Goal: Information Seeking & Learning: Learn about a topic

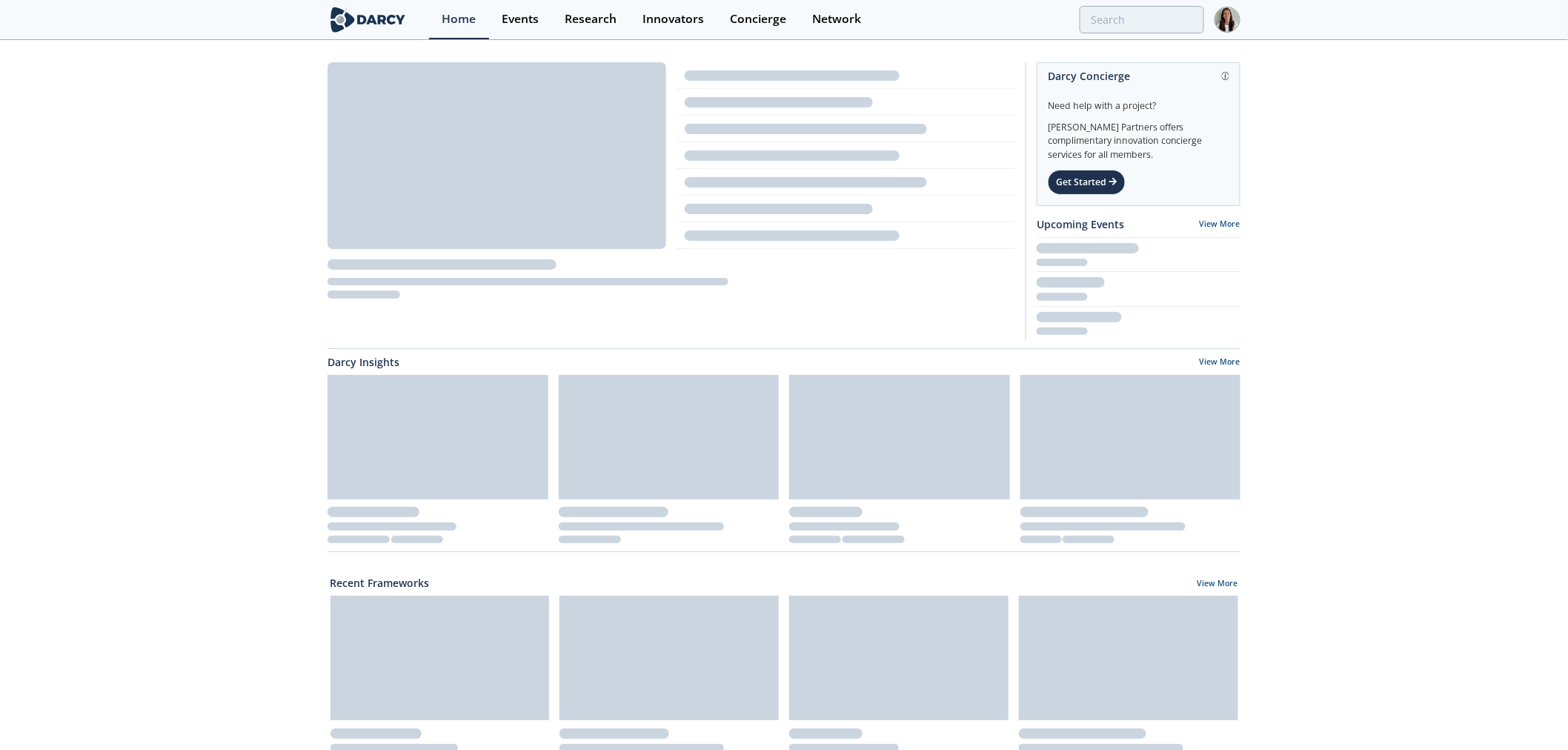
click at [1148, 34] on div "Home Events Research Innovators Concierge Network" at bounding box center [835, 19] width 812 height 39
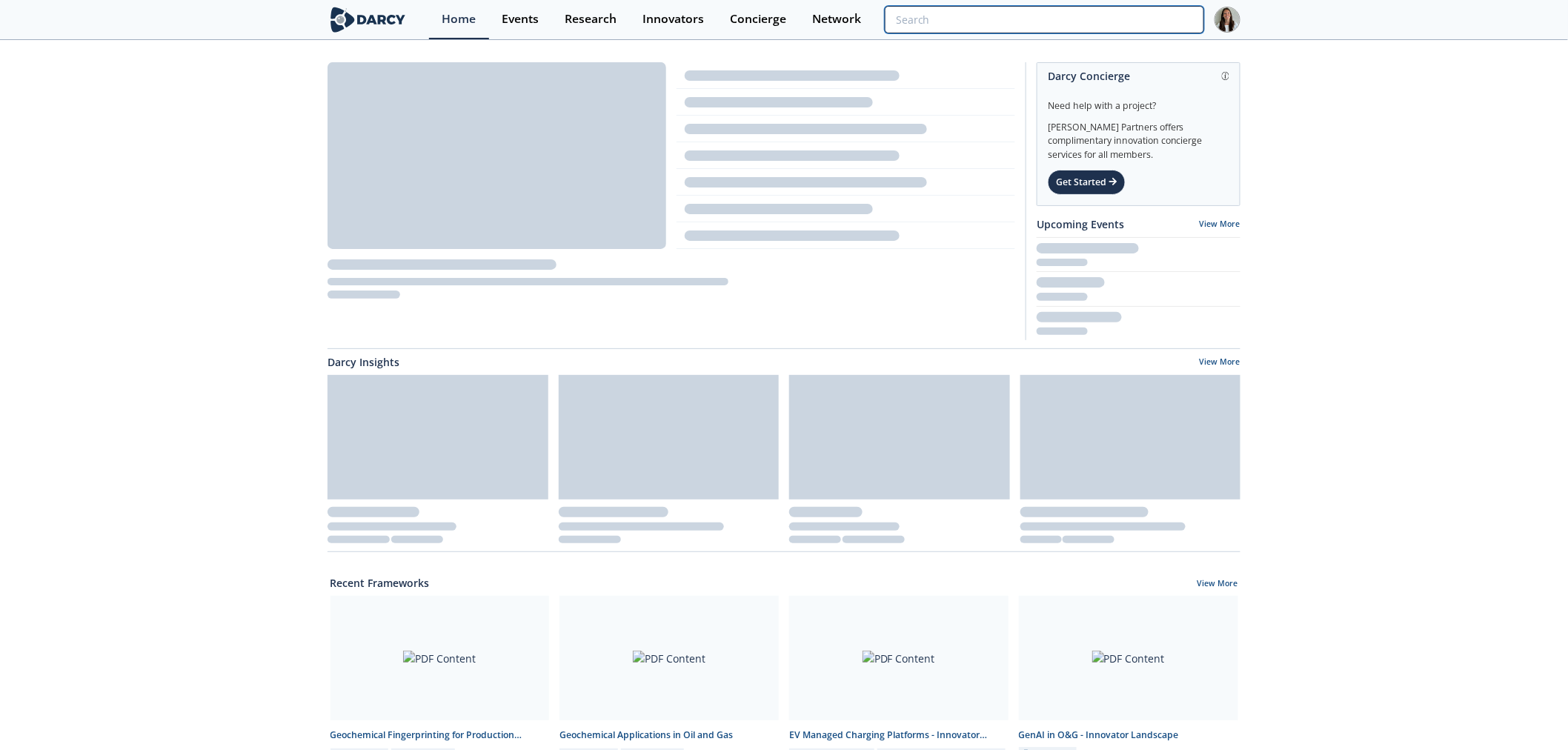
click at [1148, 16] on input "search" at bounding box center [1044, 20] width 319 height 28
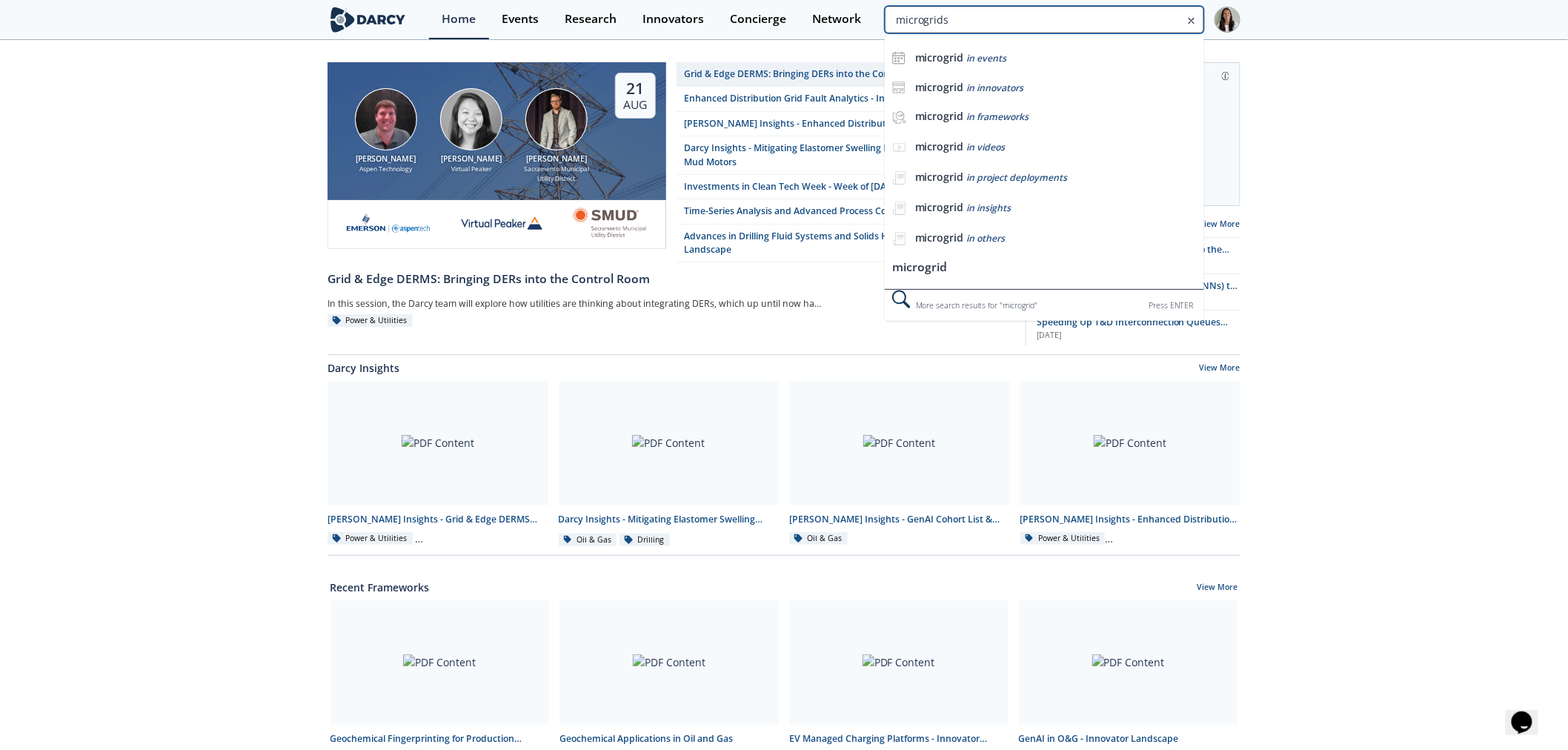
type input "microgrids"
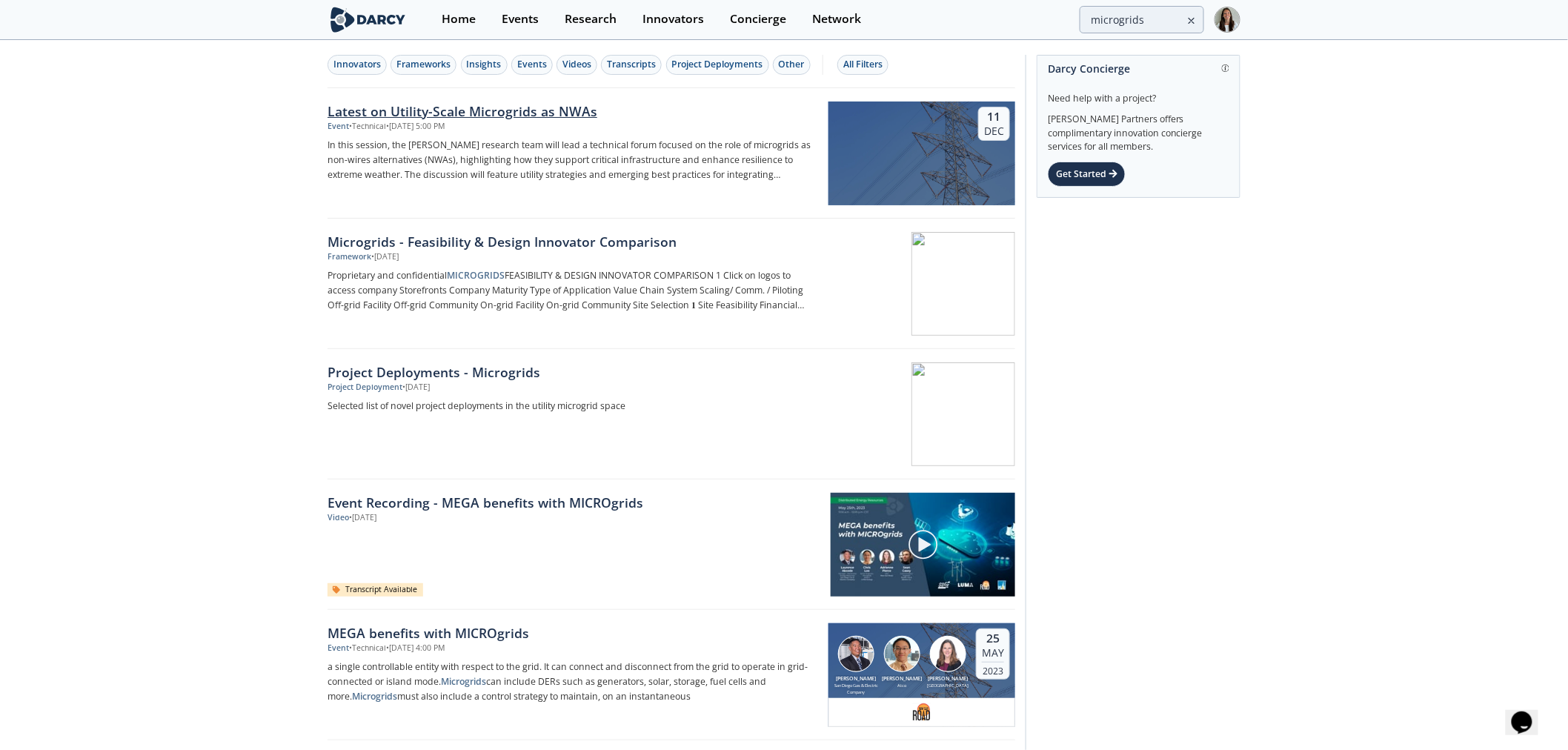
click at [363, 122] on div "• Technical • Dec 11, 2025 - 5:00 PM" at bounding box center [396, 127] width 95 height 12
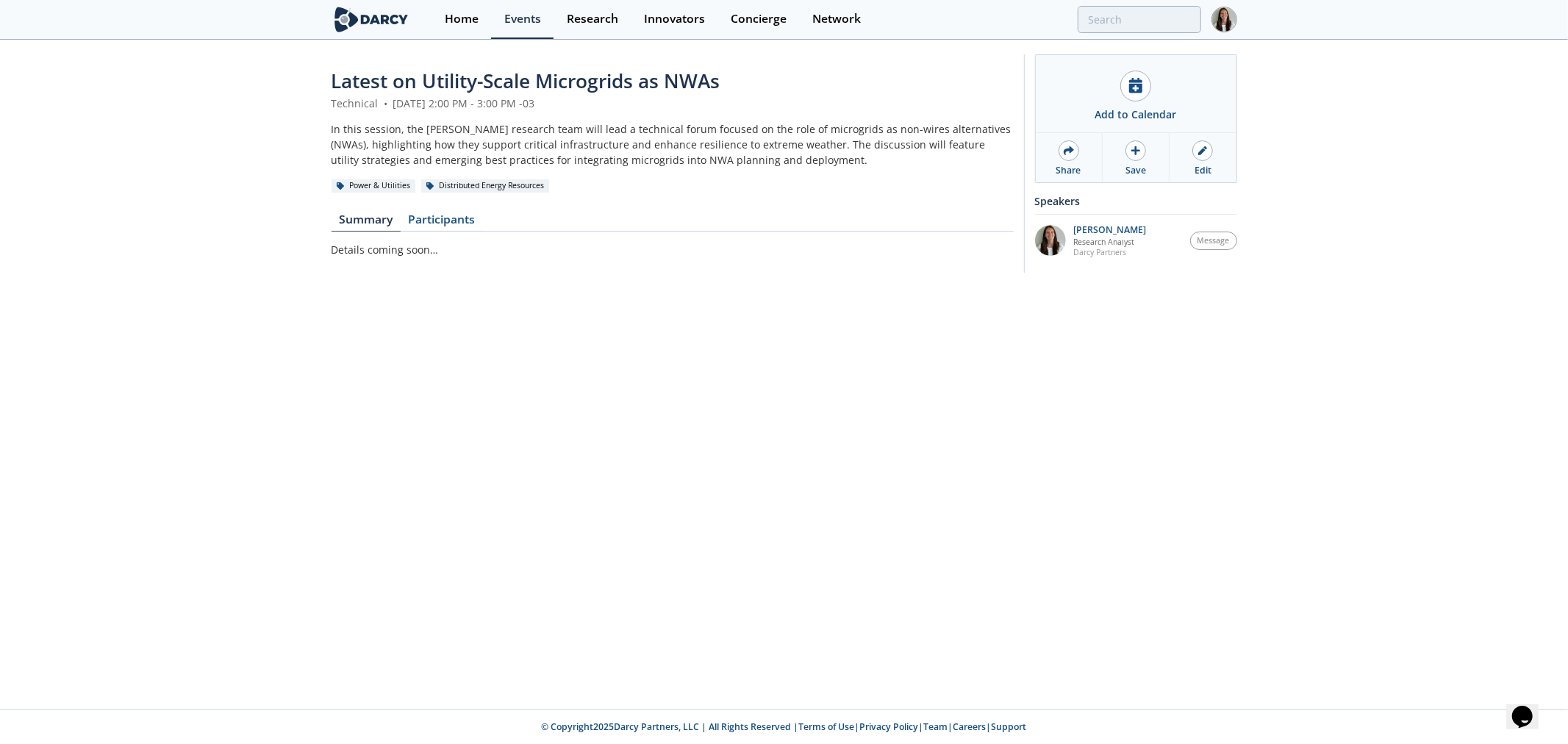
type input "microgrids"
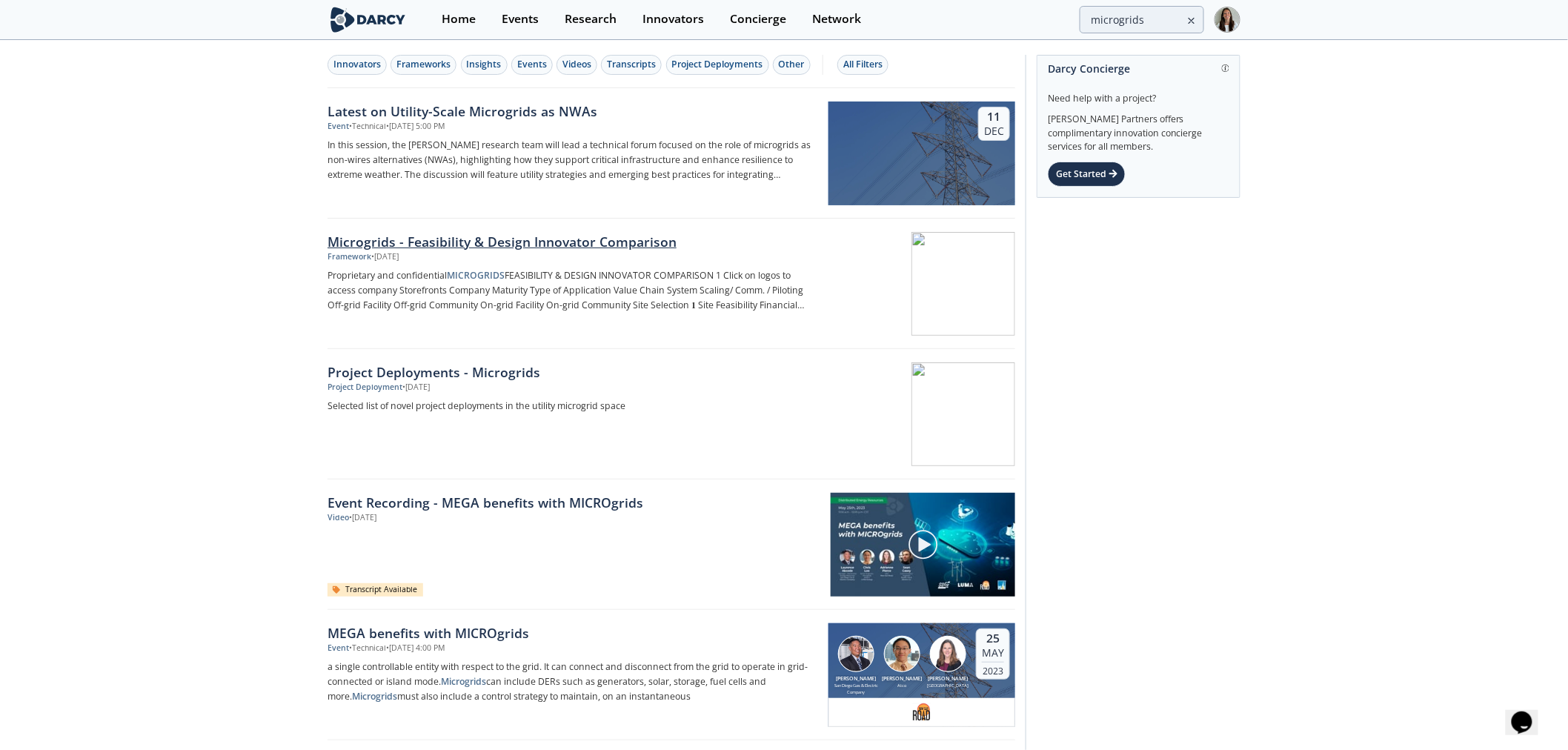
click at [432, 255] on div "Framework • Jul 4, 2024" at bounding box center [573, 257] width 491 height 12
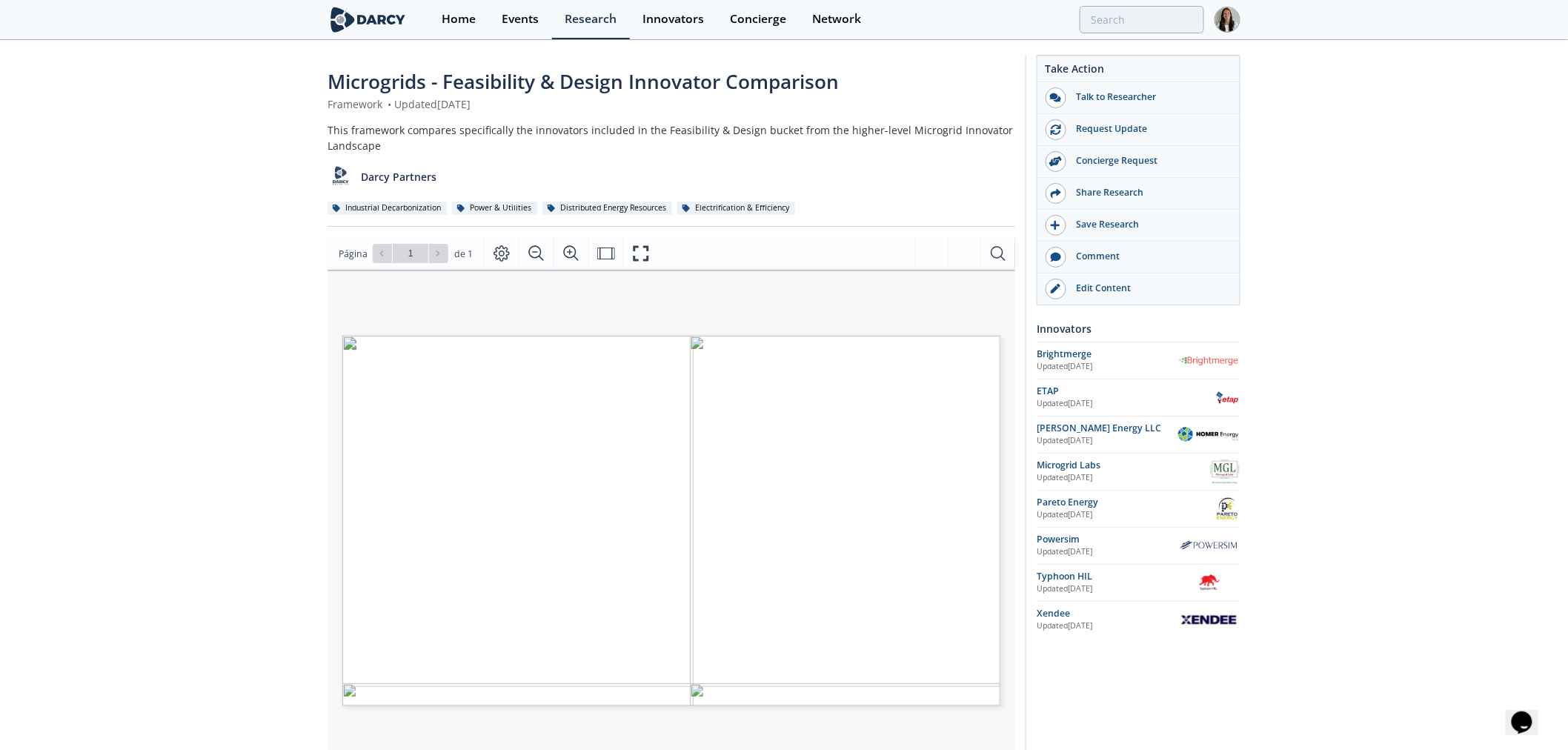
type input "microgrids"
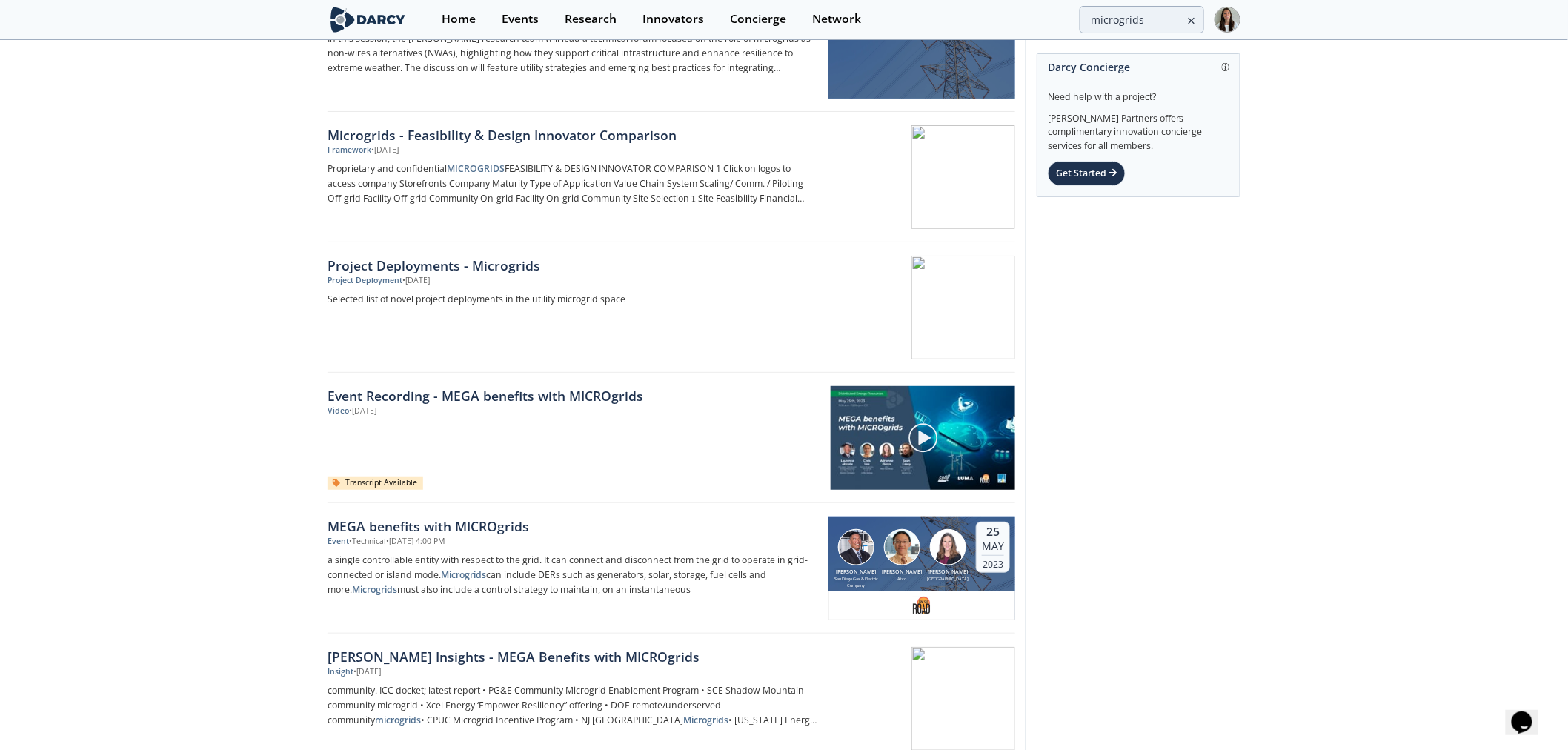
scroll to position [164, 0]
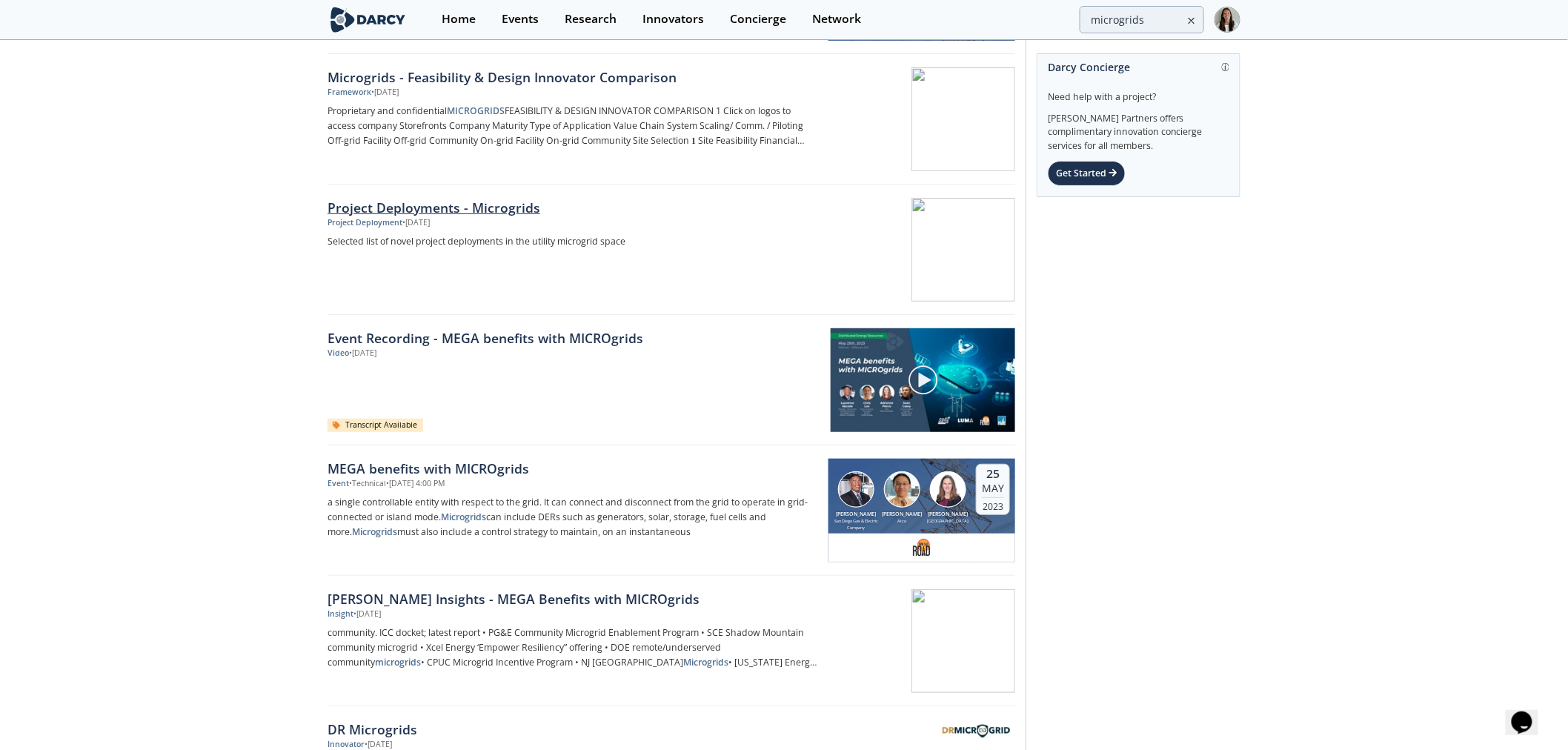
click at [498, 202] on div "Project Deployments - Microgrids" at bounding box center [573, 208] width 491 height 19
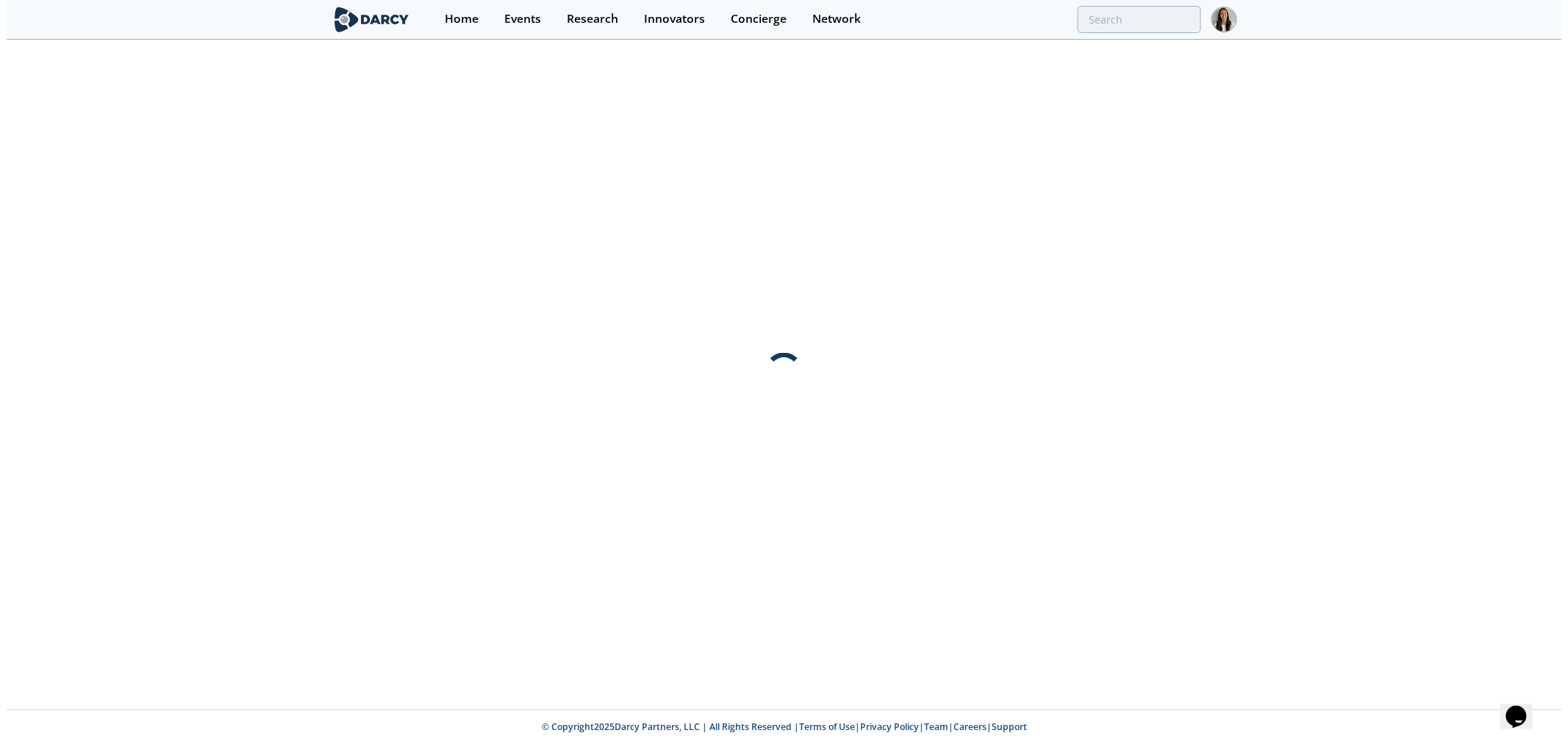
scroll to position [0, 0]
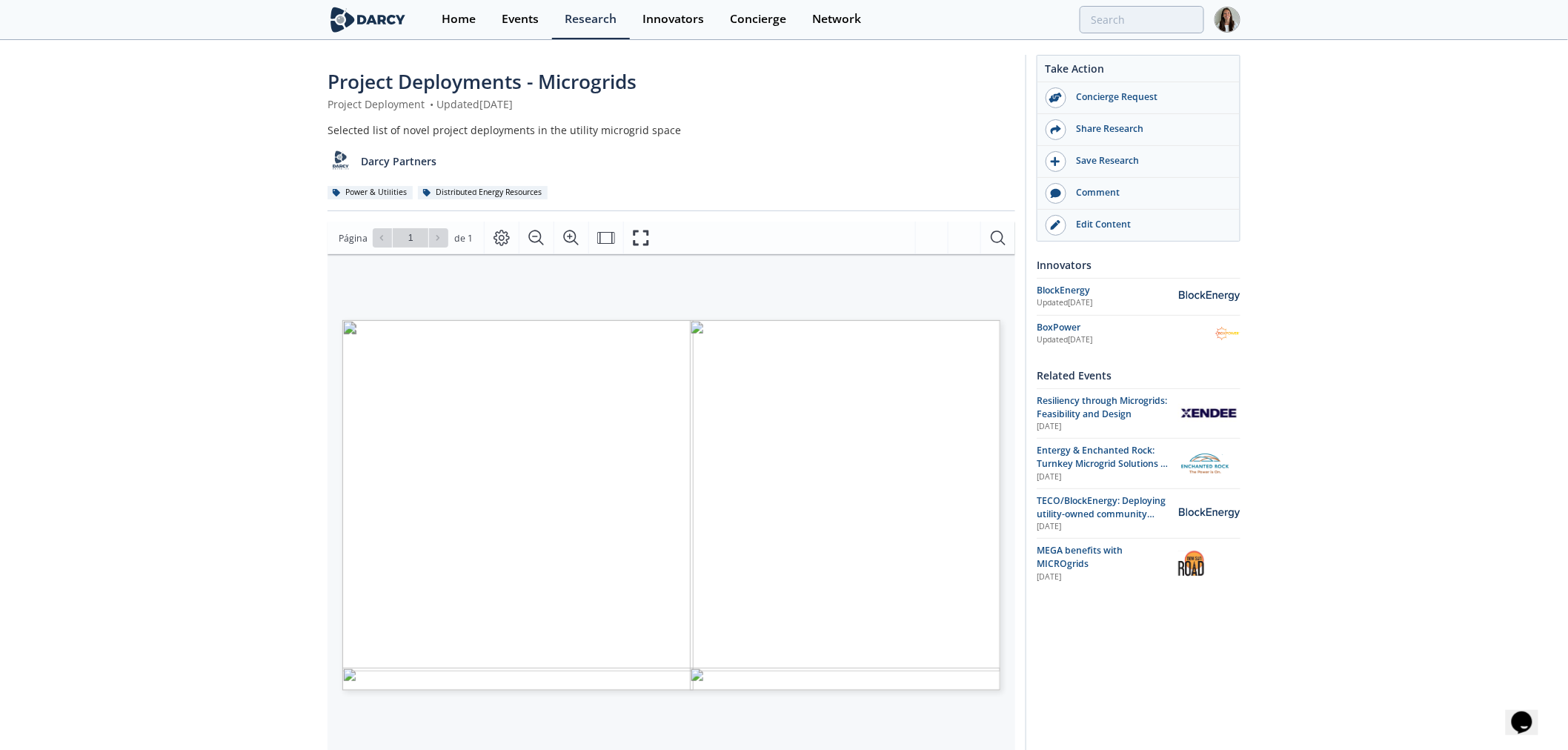
type input "microgrids"
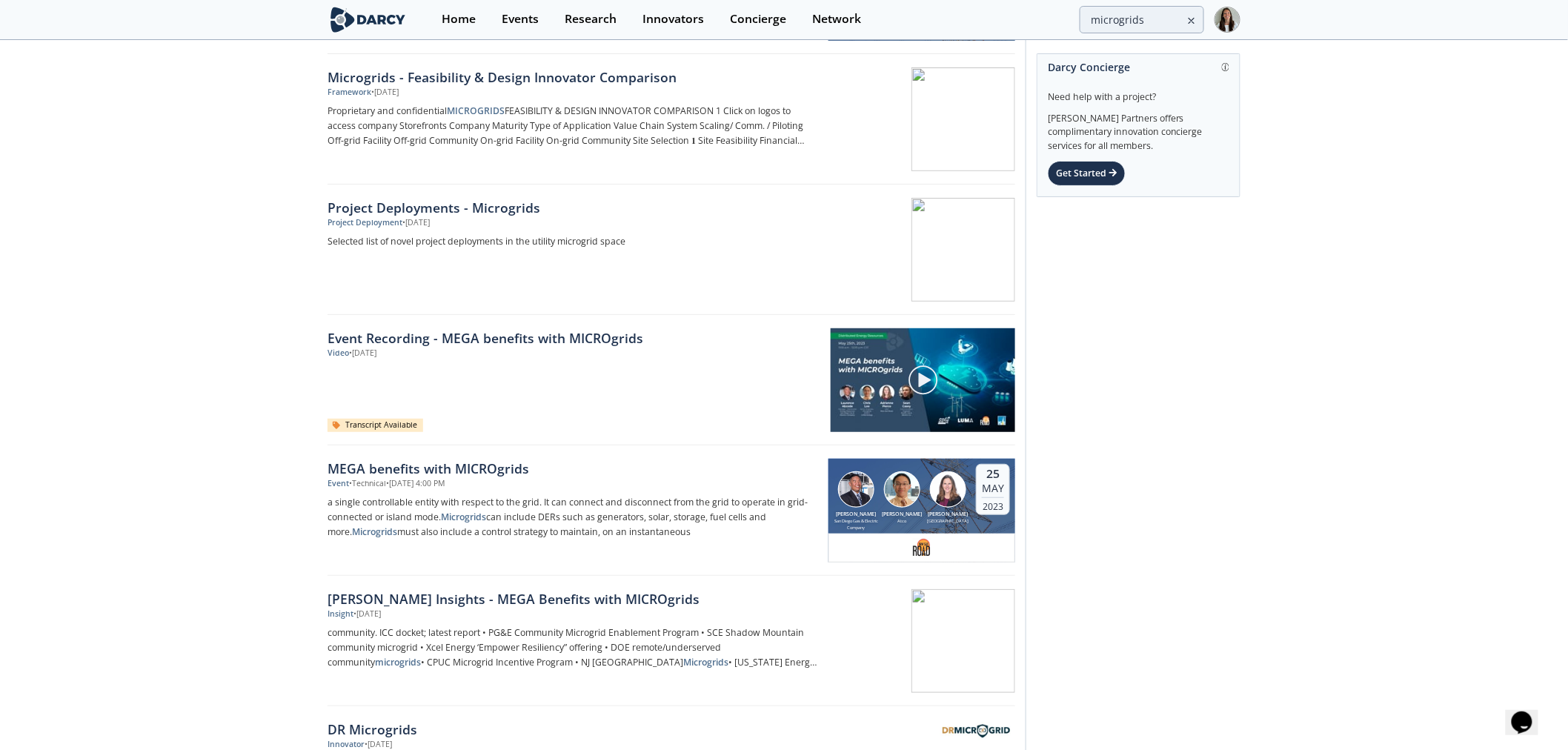
scroll to position [329, 0]
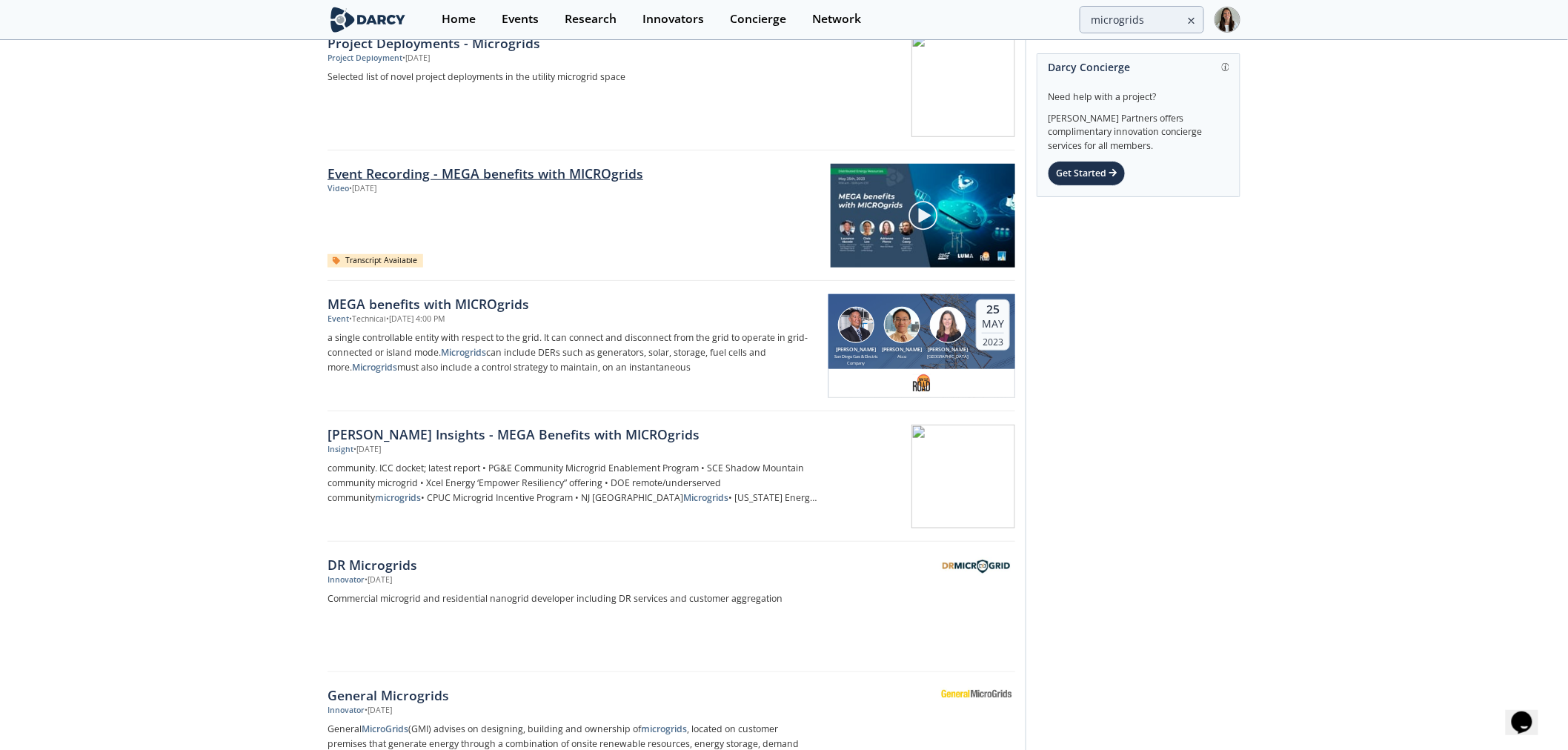
click at [482, 168] on link "Event Recording - MEGA benefits with MICROgrids" at bounding box center [574, 173] width 492 height 19
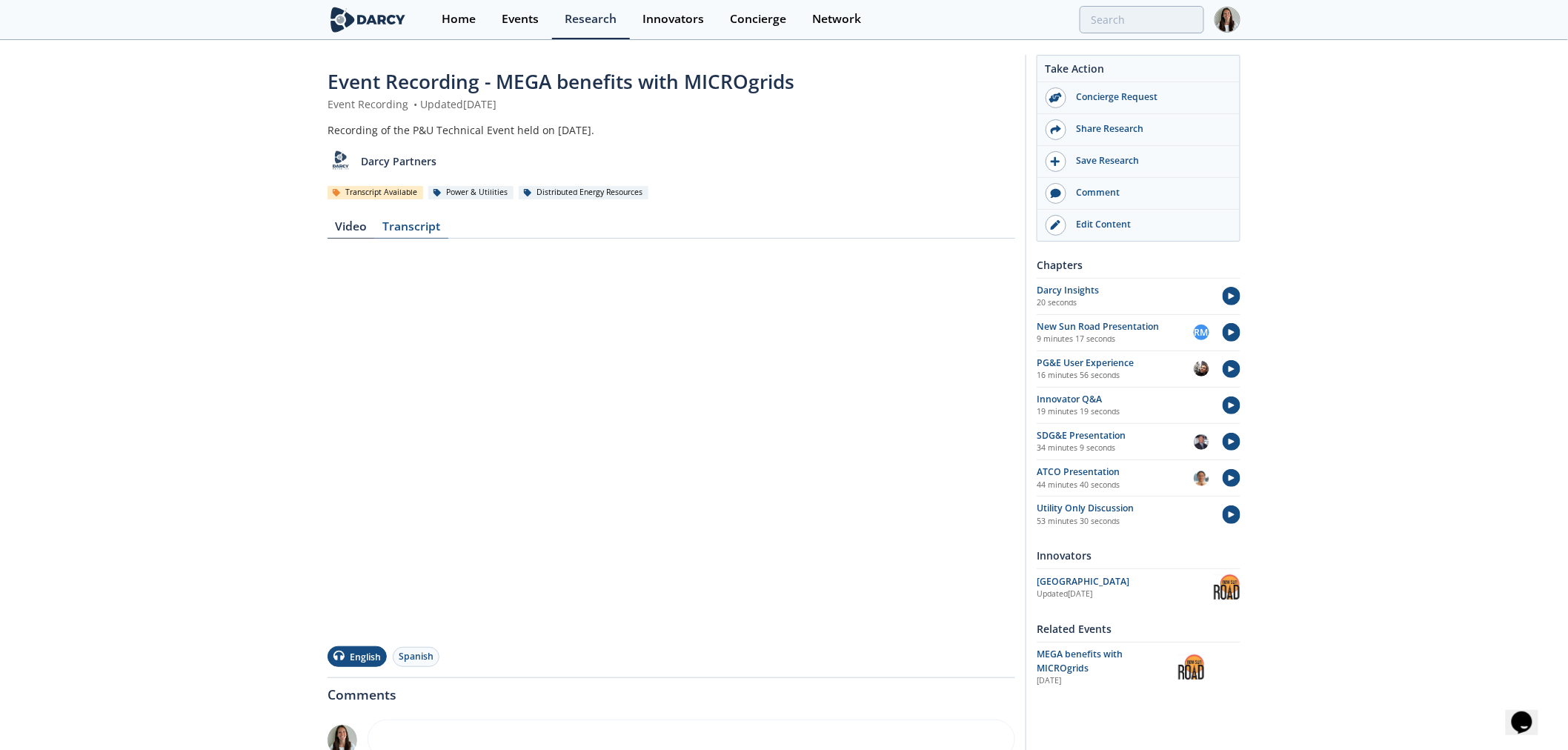
click at [393, 228] on div "Transcript" at bounding box center [411, 229] width 74 height 18
click at [345, 224] on div "Video" at bounding box center [351, 229] width 48 height 18
click at [250, 545] on div "Event Recording - MEGA benefits with MICROgrids Event Recording • Updated May 2…" at bounding box center [784, 518] width 1568 height 954
click at [267, 532] on div "Event Recording - MEGA benefits with MICROgrids Event Recording • Updated May 2…" at bounding box center [784, 518] width 1568 height 954
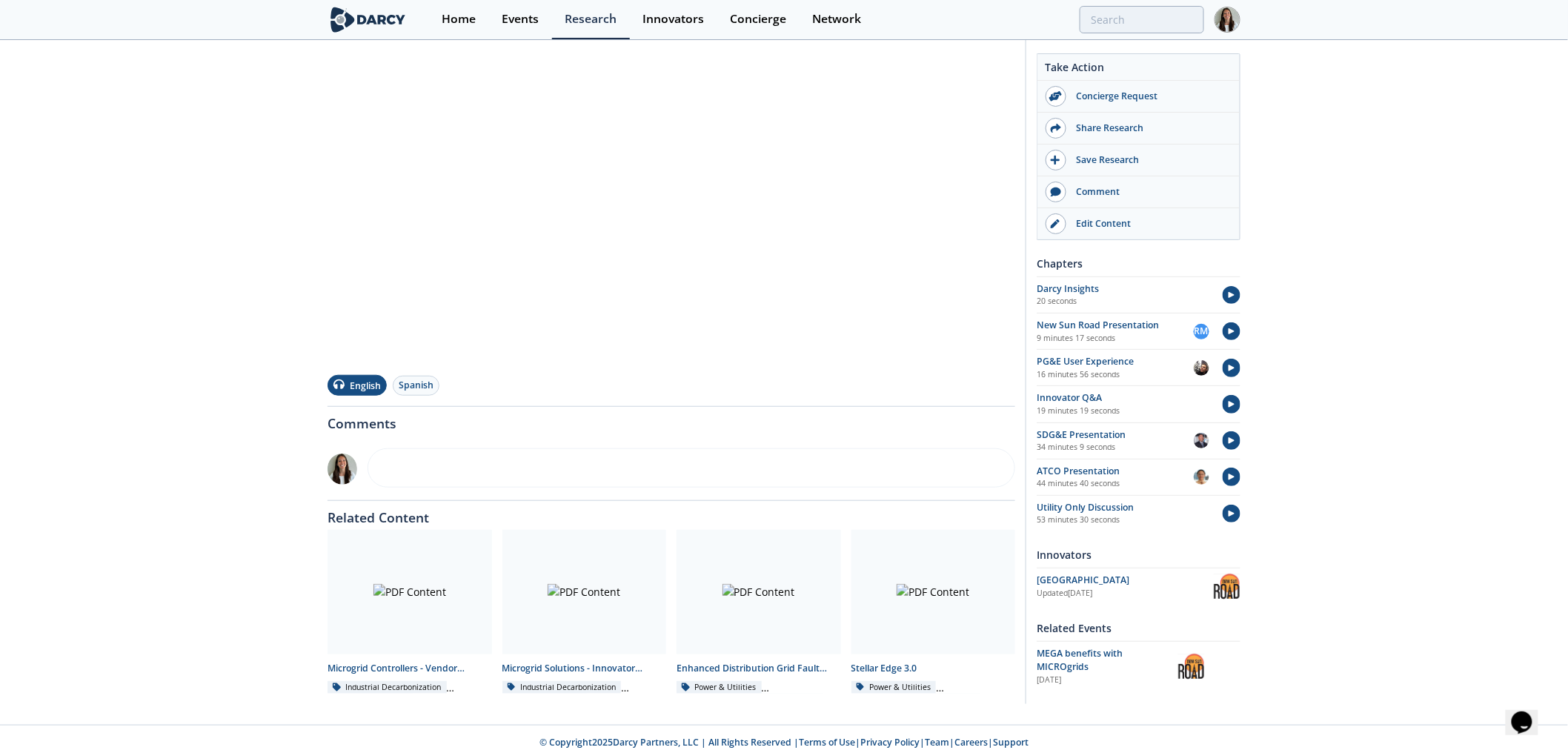
scroll to position [281, 0]
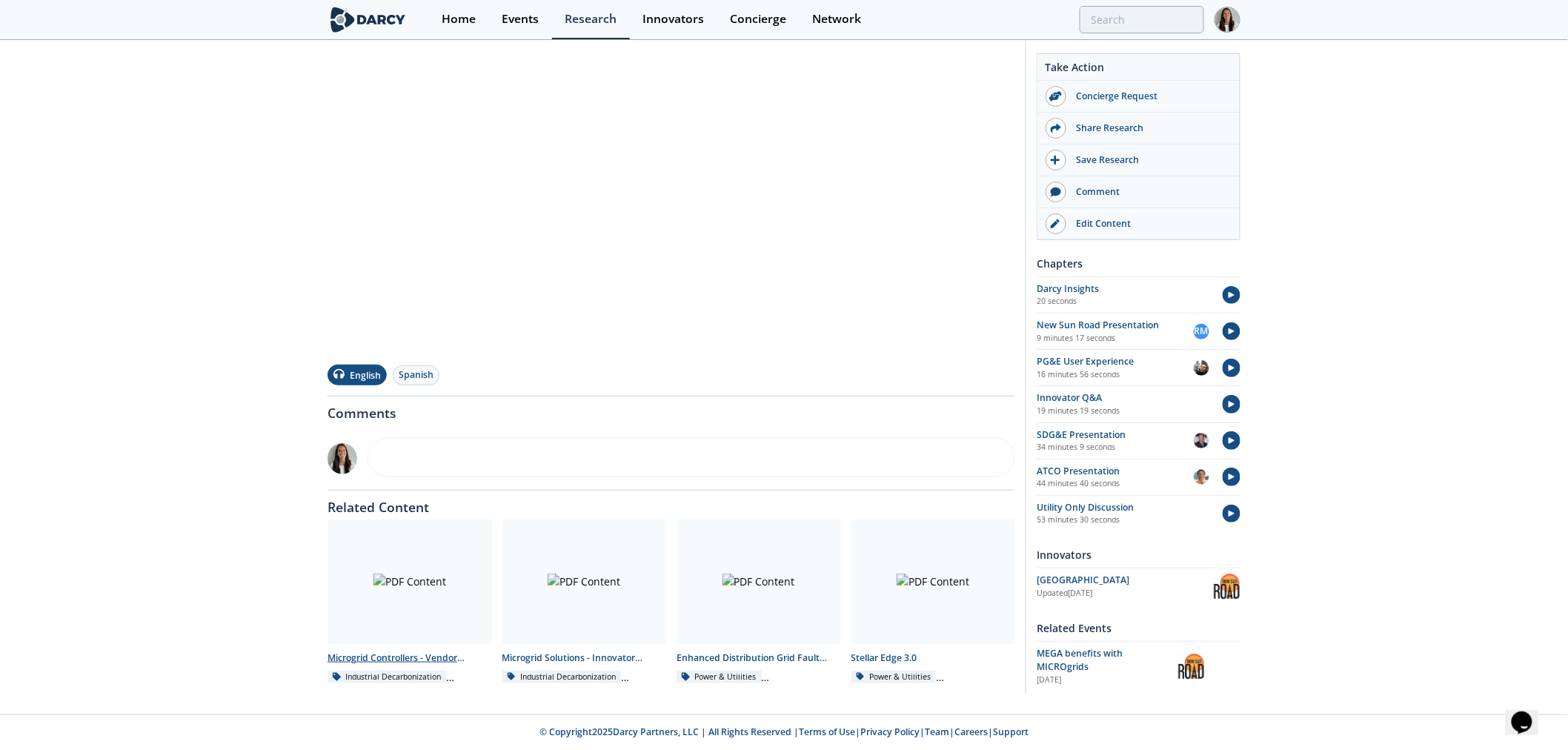
click at [431, 657] on div "Microgrid Controllers - Vendor Comparison" at bounding box center [410, 657] width 164 height 13
click at [598, 660] on div "Microgrid Solutions - Innovator Landscape" at bounding box center [585, 657] width 164 height 13
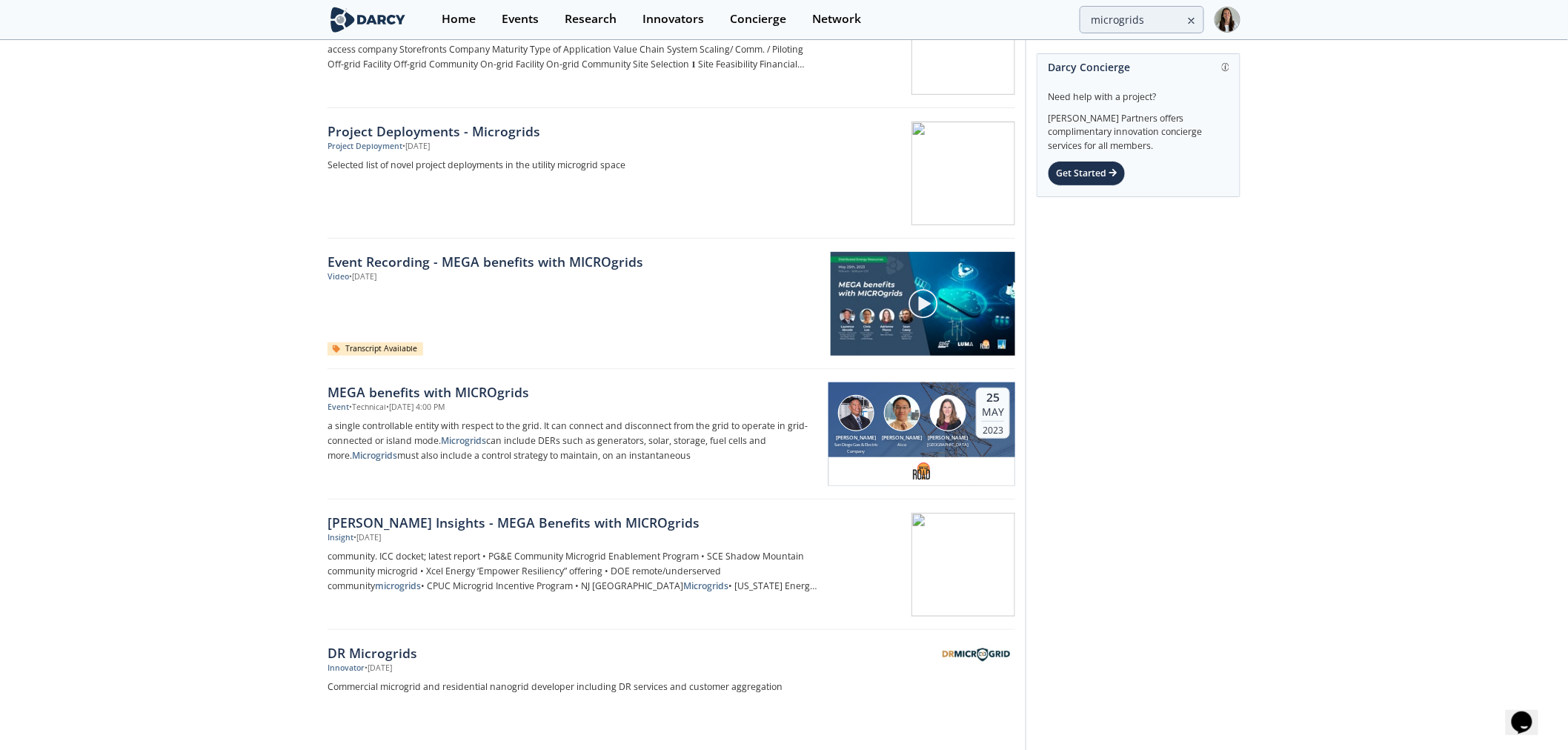
scroll to position [247, 0]
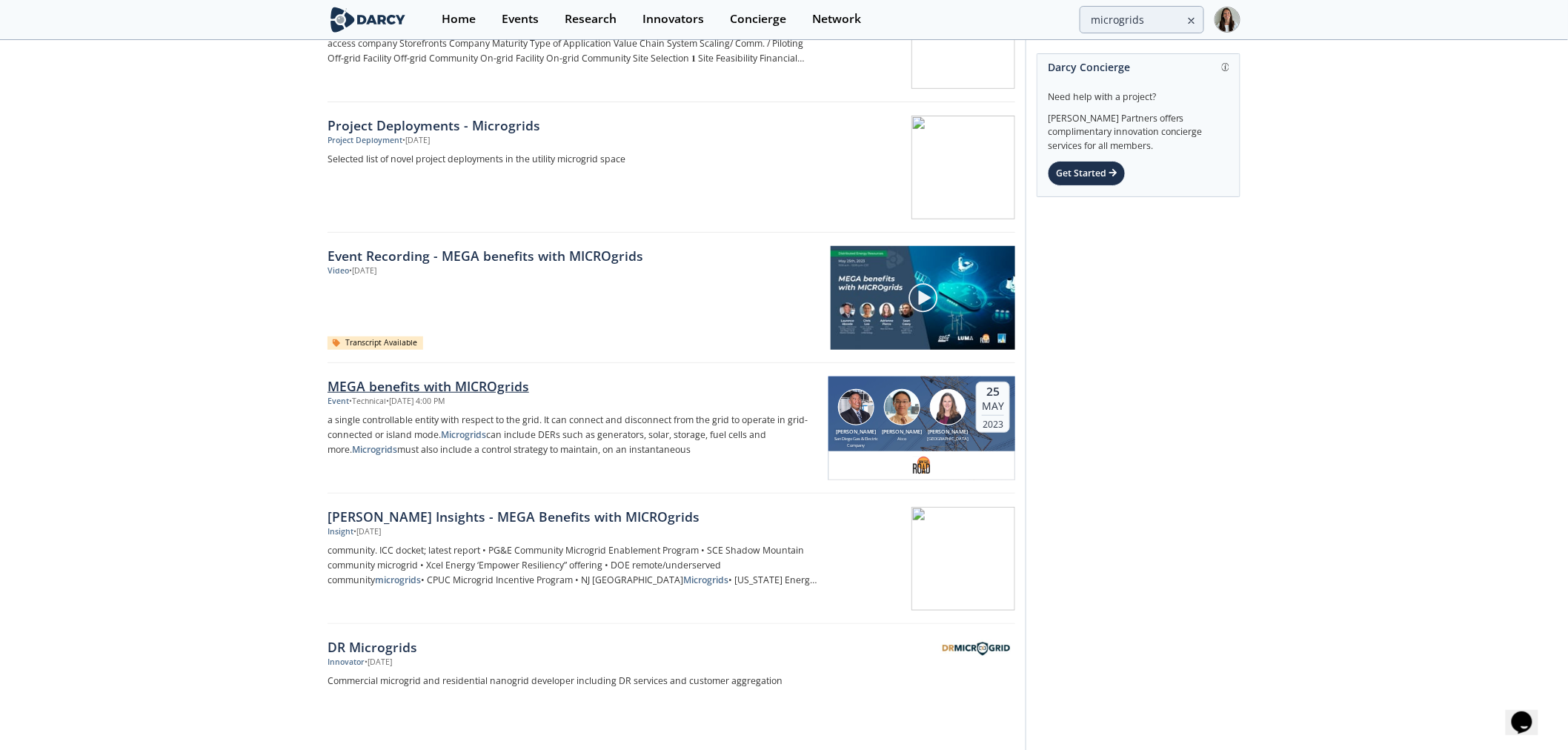
click at [376, 383] on div "MEGA benefits with MICROgrids" at bounding box center [573, 386] width 491 height 19
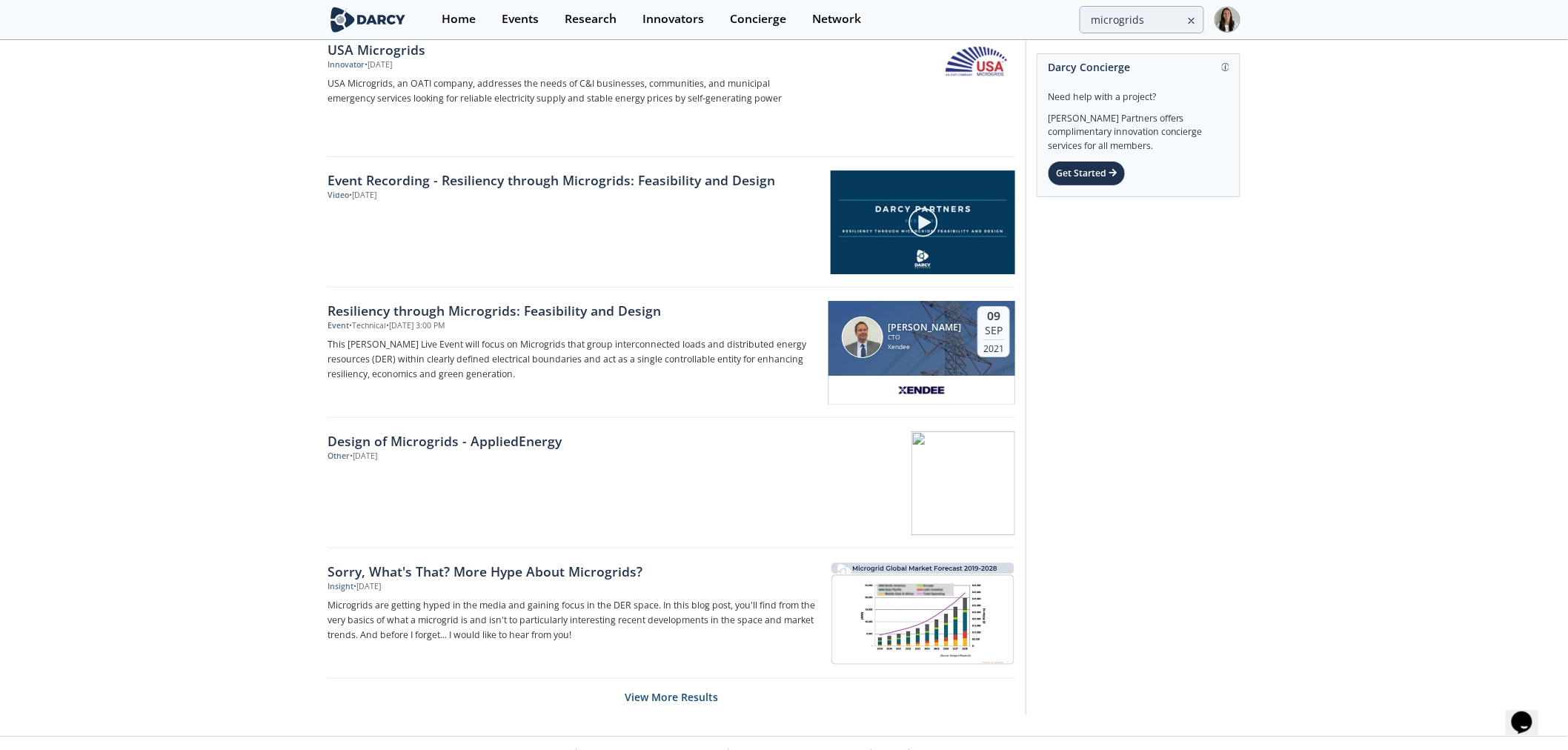
scroll to position [2040, 0]
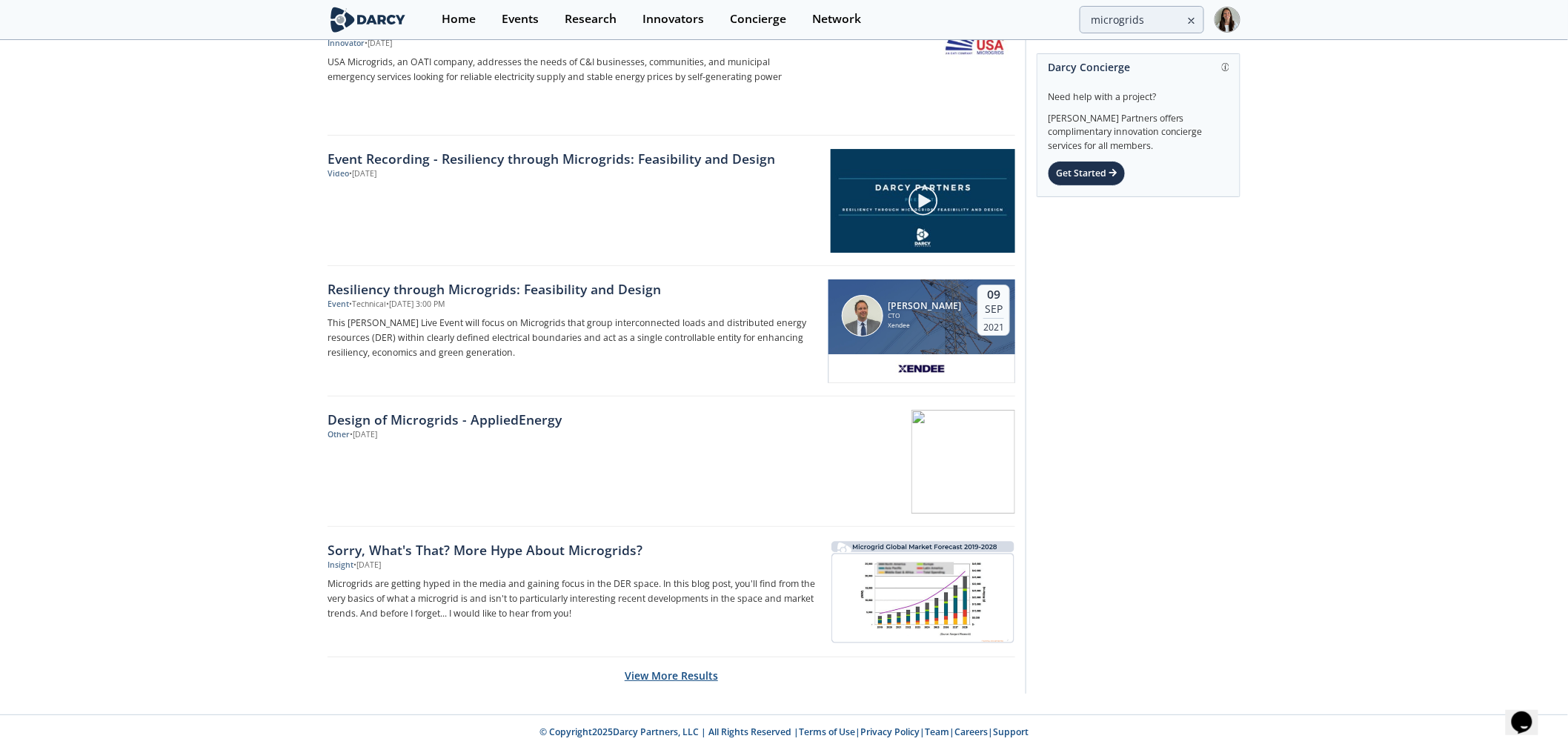
click at [701, 679] on button "View More Results" at bounding box center [672, 676] width 93 height 36
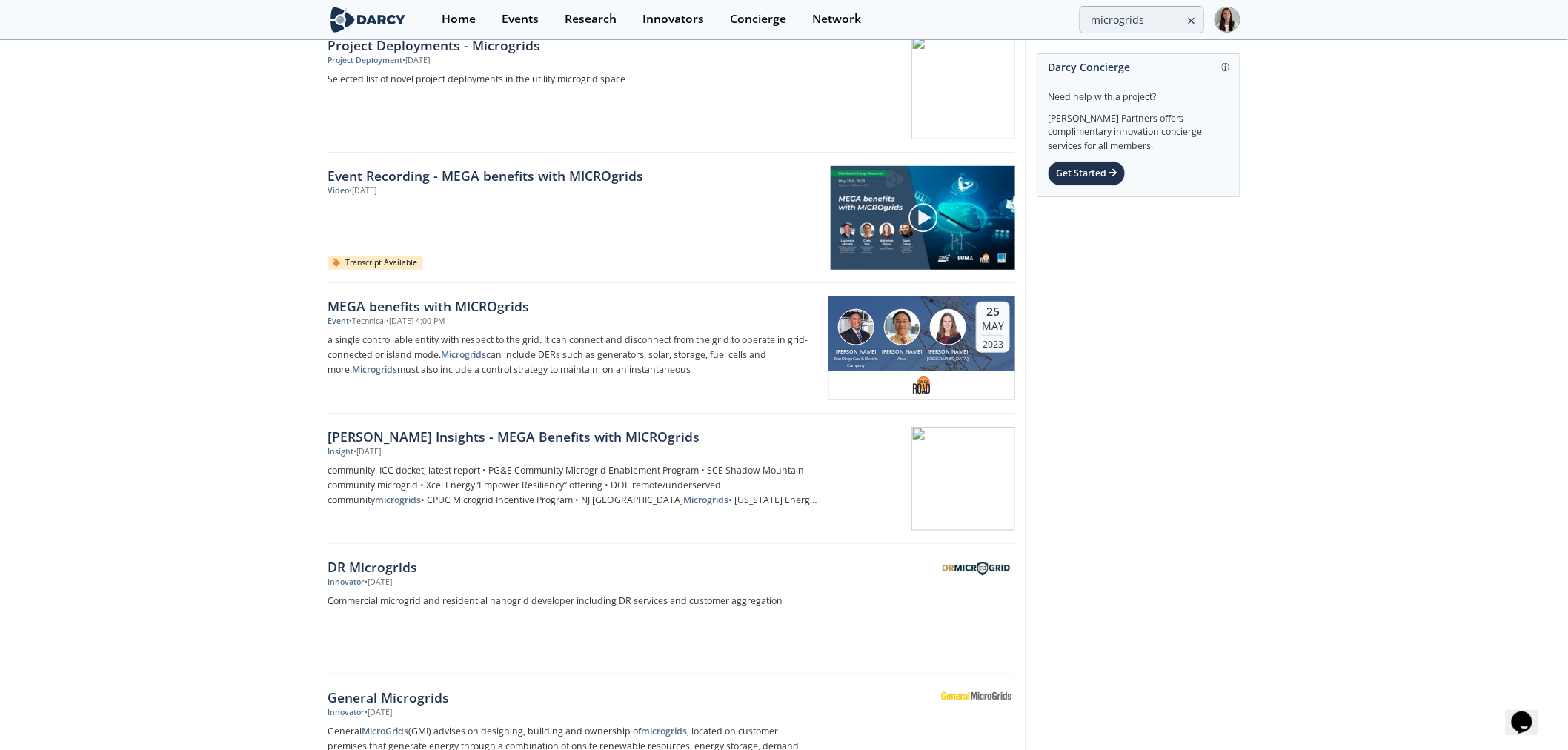
scroll to position [329, 0]
click at [445, 321] on div "• Technical • May 25, 2023 - 4:00 PM" at bounding box center [396, 319] width 95 height 12
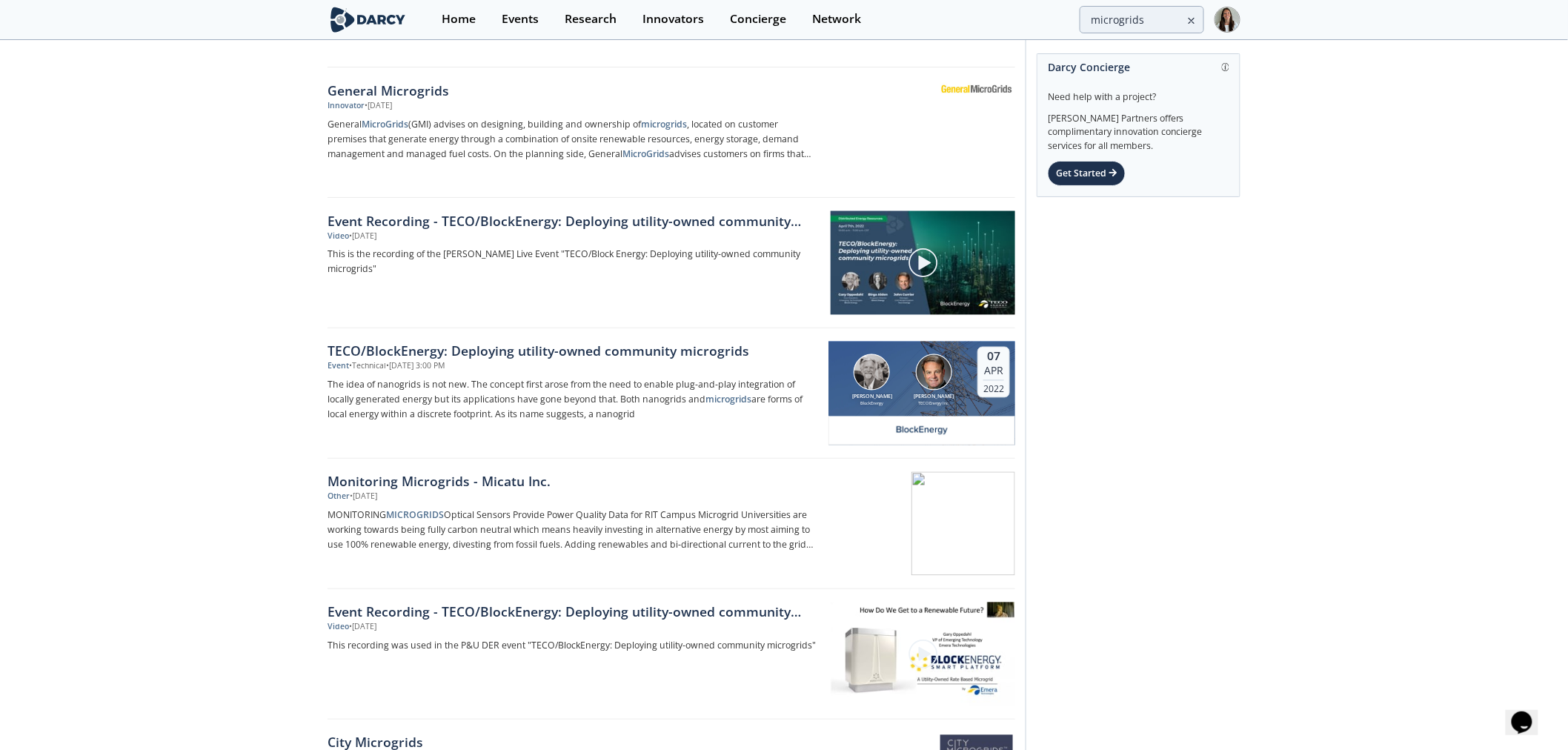
scroll to position [988, 0]
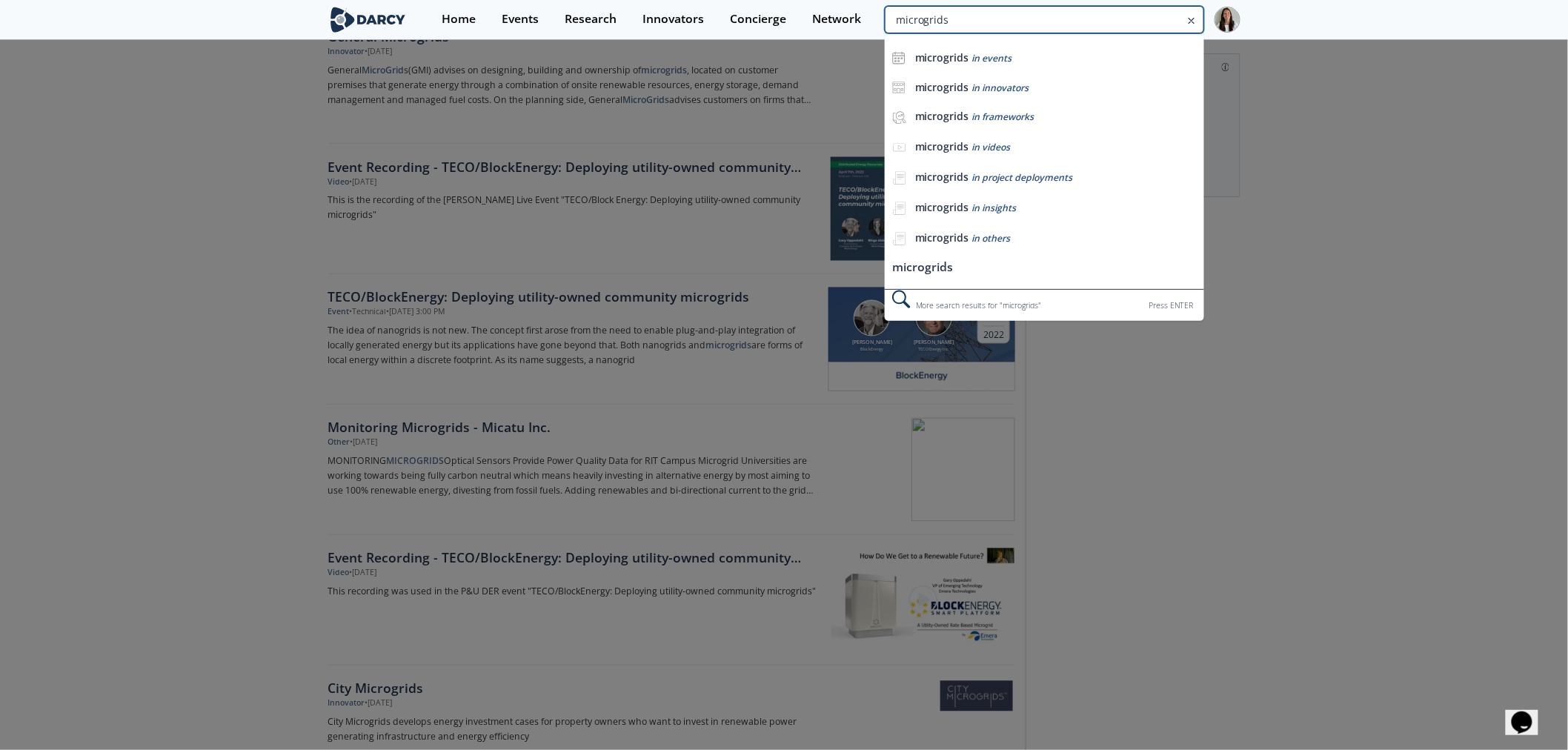
click at [1150, 29] on input "microgrids" at bounding box center [1044, 20] width 319 height 28
type input "xendee"
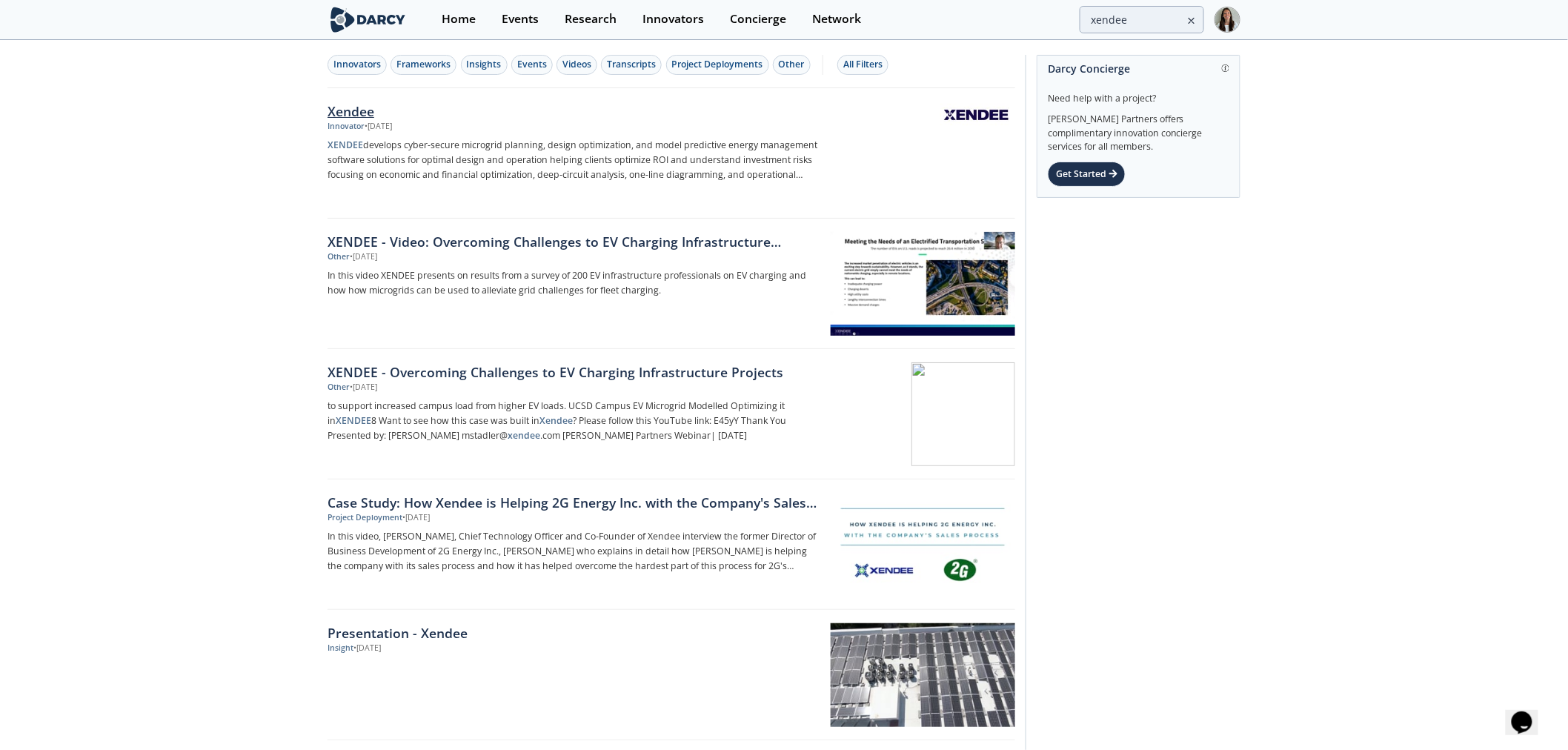
click at [530, 146] on p "XENDEE develops cyber-secure microgrid planning, design optimization, and model…" at bounding box center [573, 159] width 491 height 44
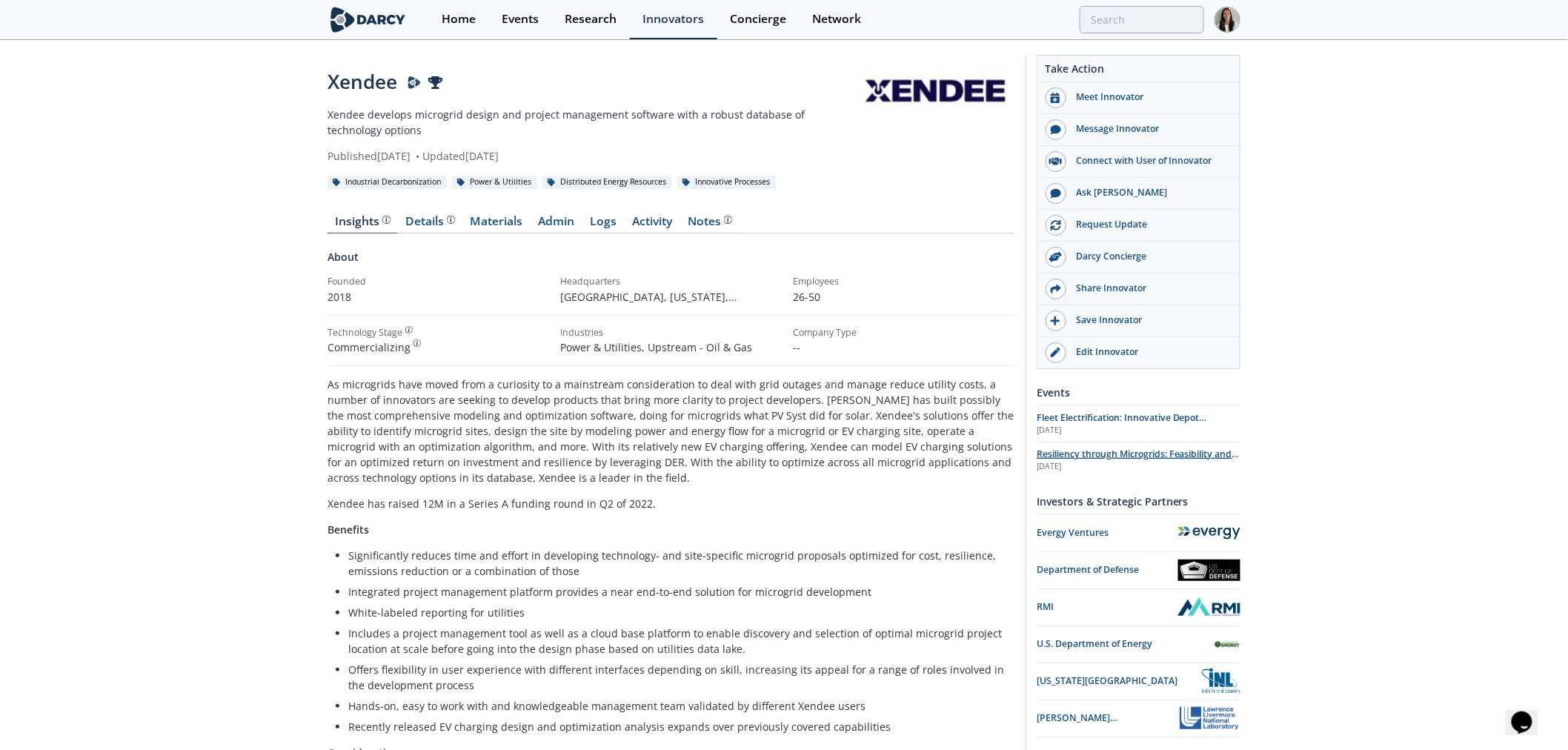
click at [1145, 452] on span "Resiliency through Microgrids: Feasibility and Design" at bounding box center [1138, 460] width 203 height 26
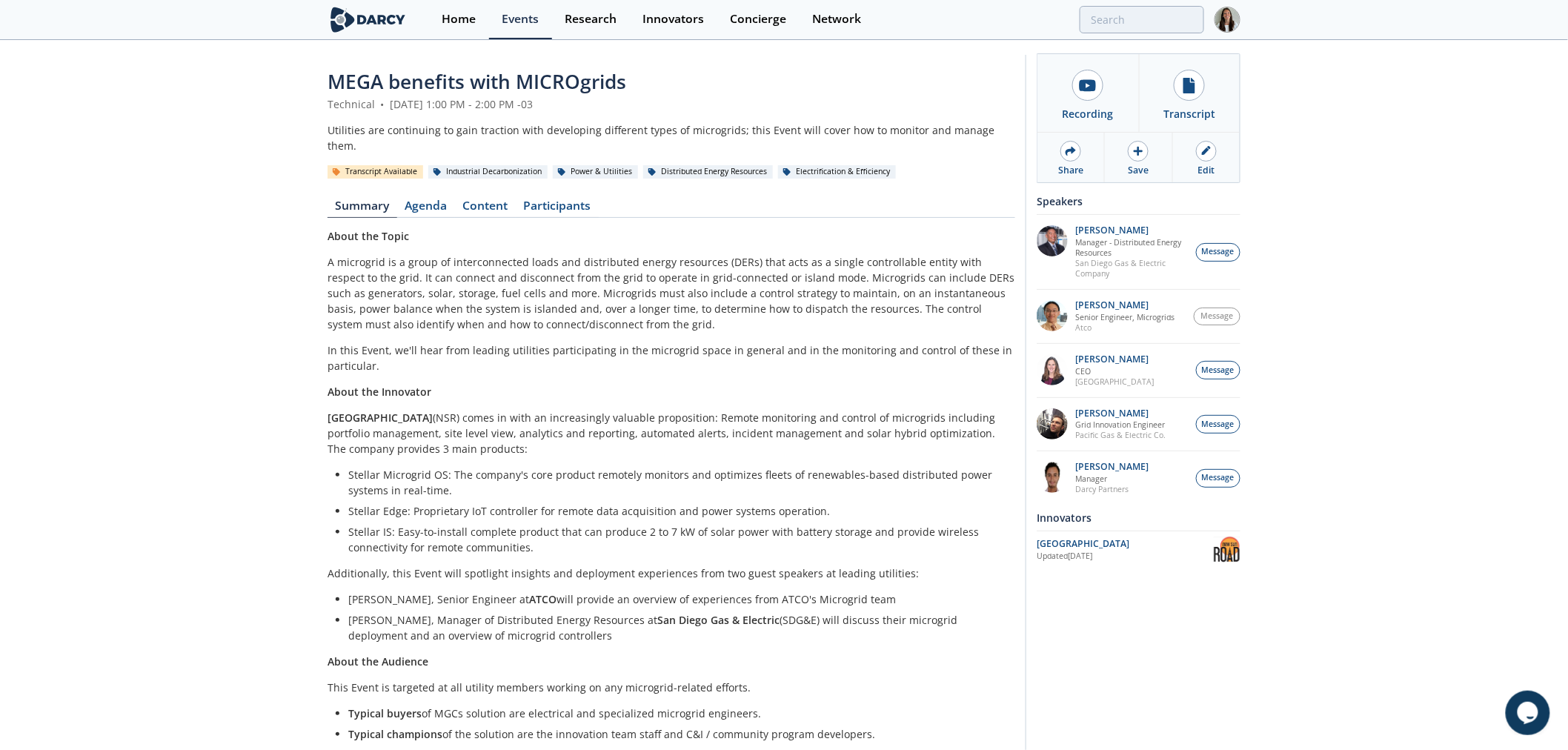
scroll to position [48, 0]
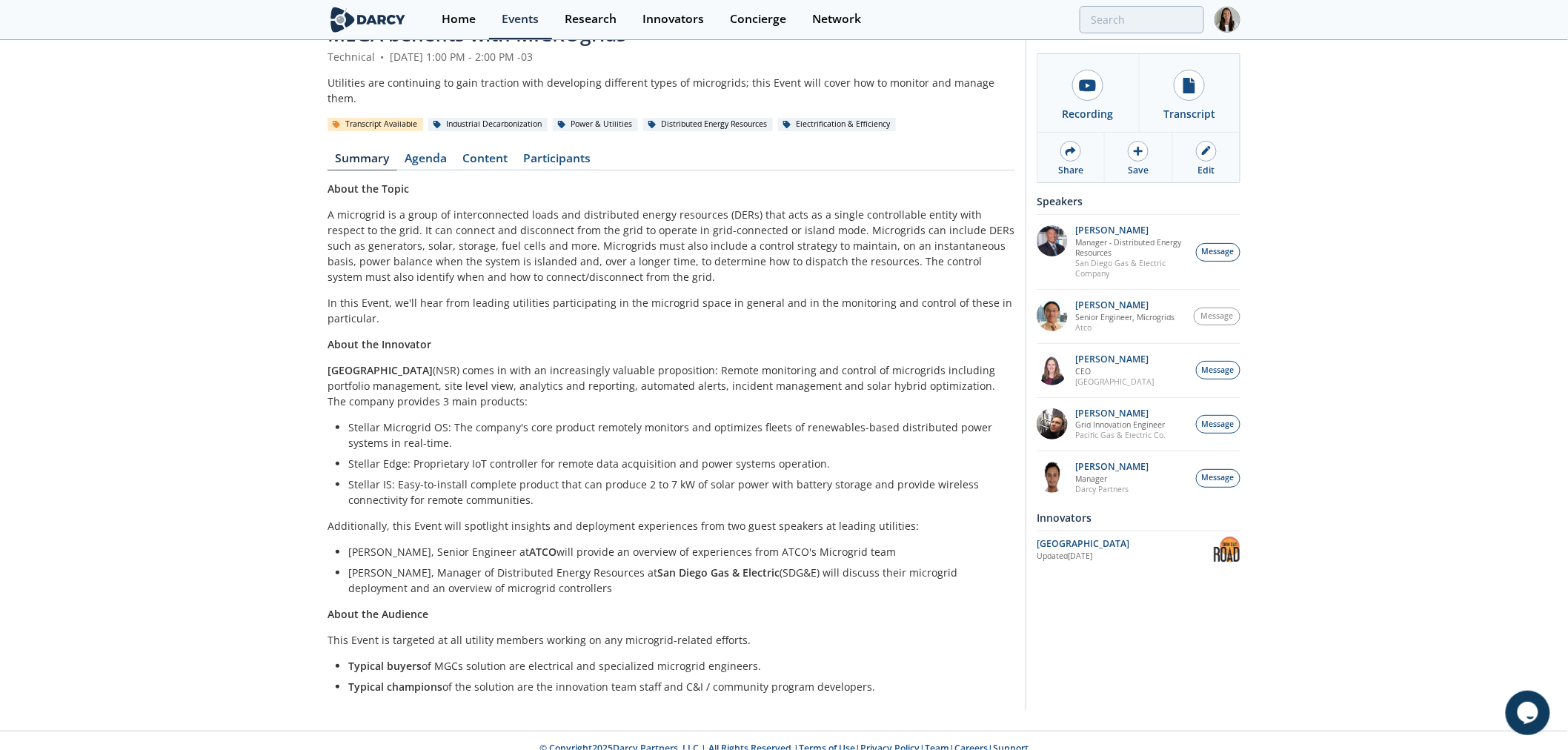
click at [405, 297] on p "In this Event, we'll hear from leading utilities participating in the microgrid…" at bounding box center [672, 311] width 688 height 31
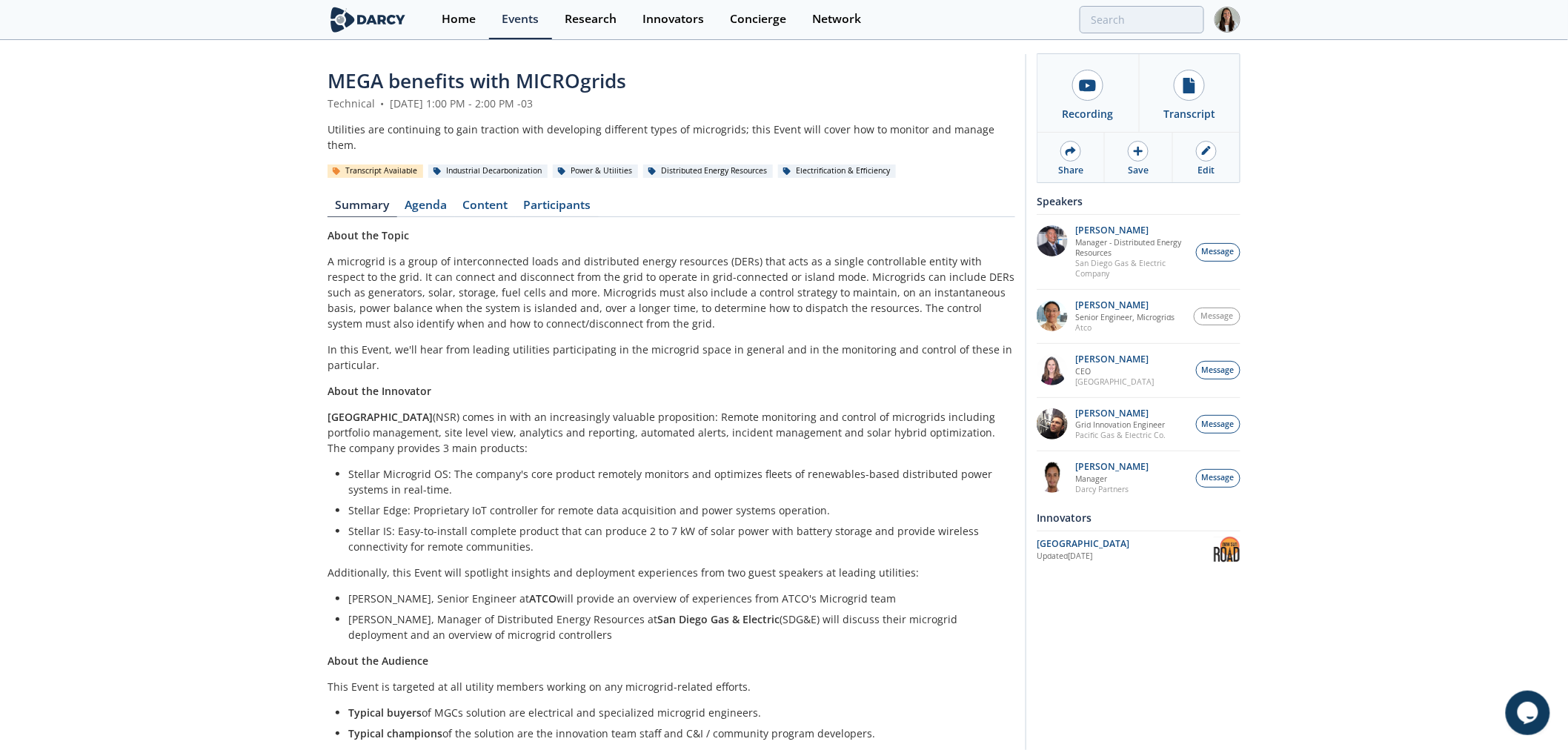
scroll to position [0, 0]
click at [494, 200] on link "Content" at bounding box center [485, 208] width 61 height 18
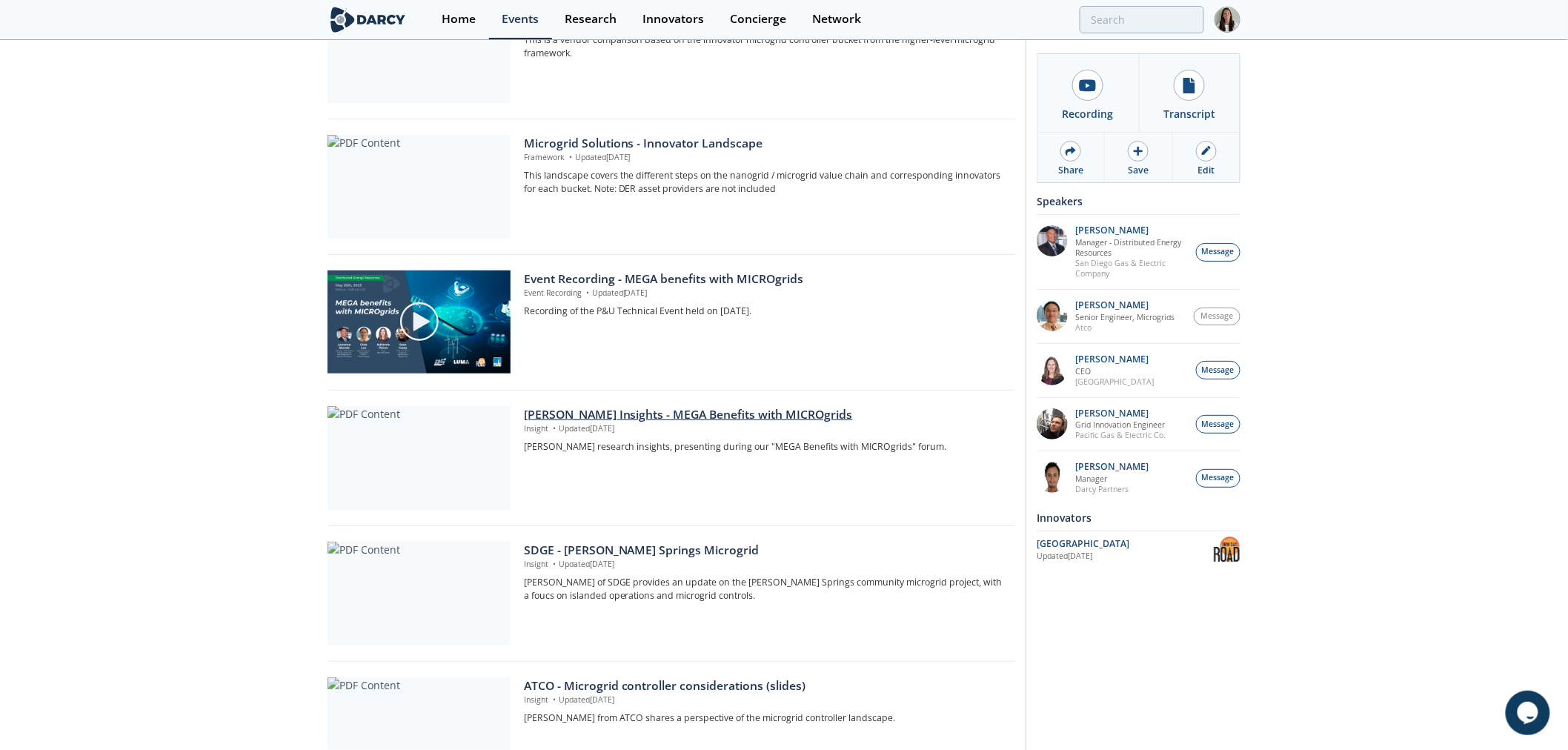
scroll to position [411, 0]
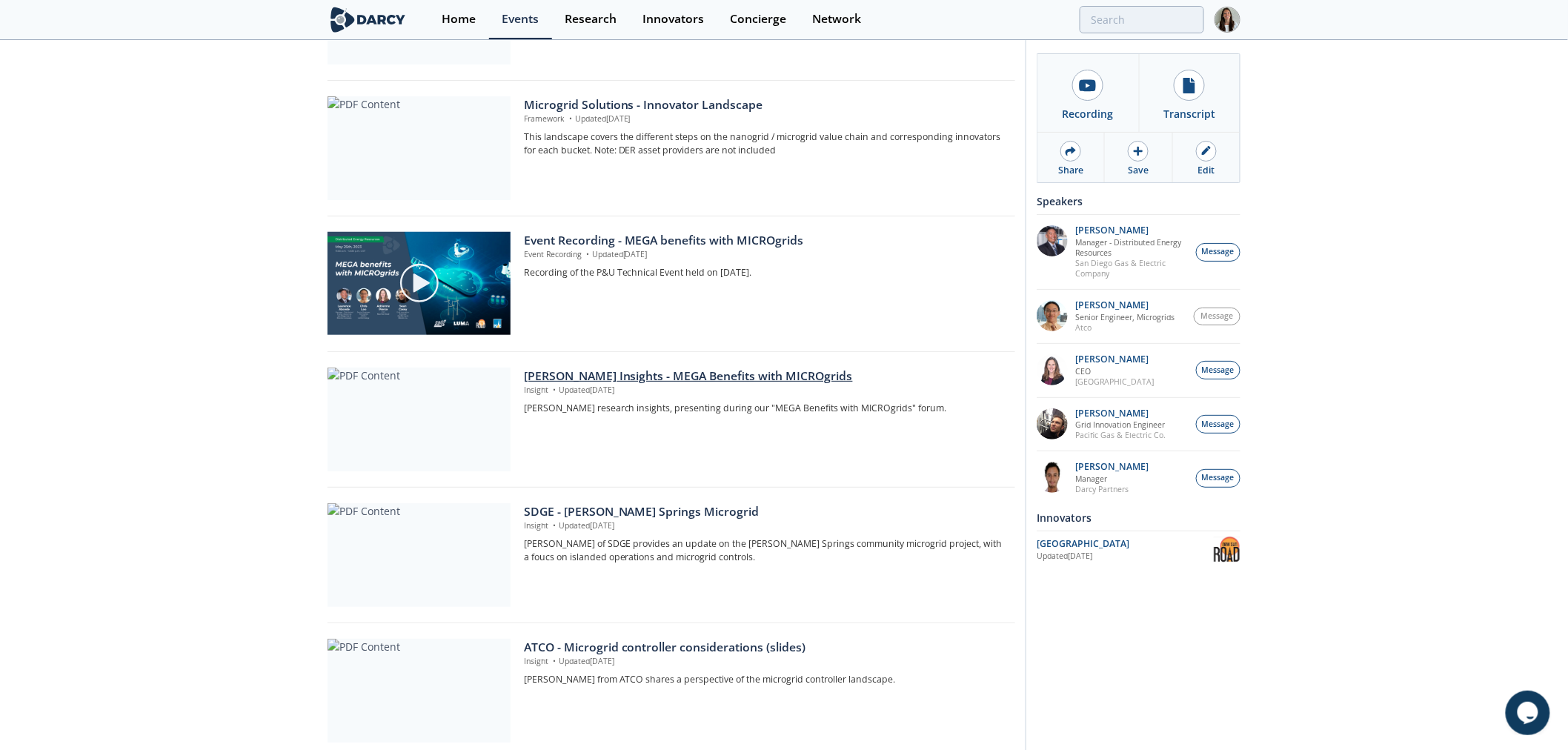
click at [605, 368] on div "[PERSON_NAME] Insights - MEGA Benefits with MICROgrids" at bounding box center [764, 376] width 481 height 18
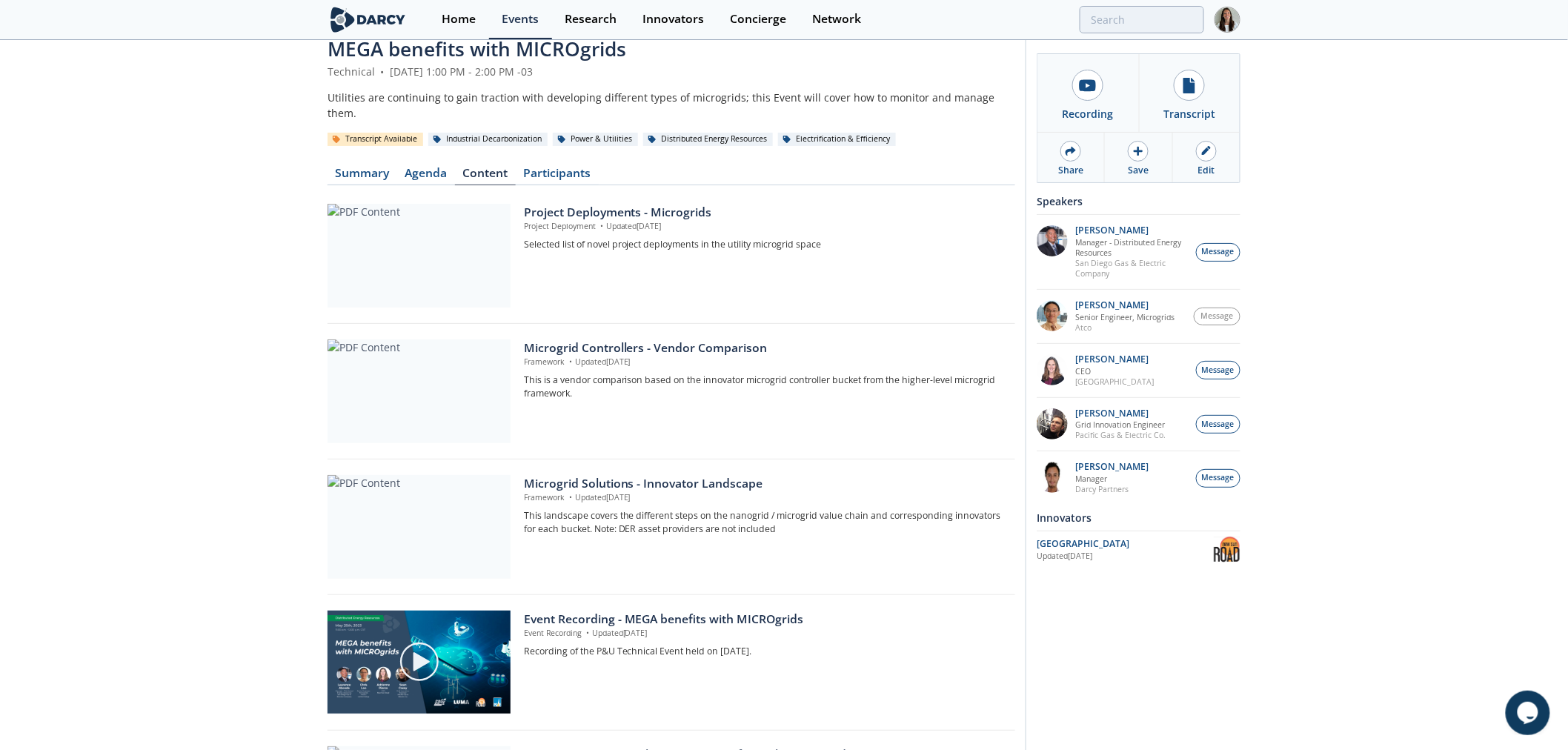
scroll to position [0, 0]
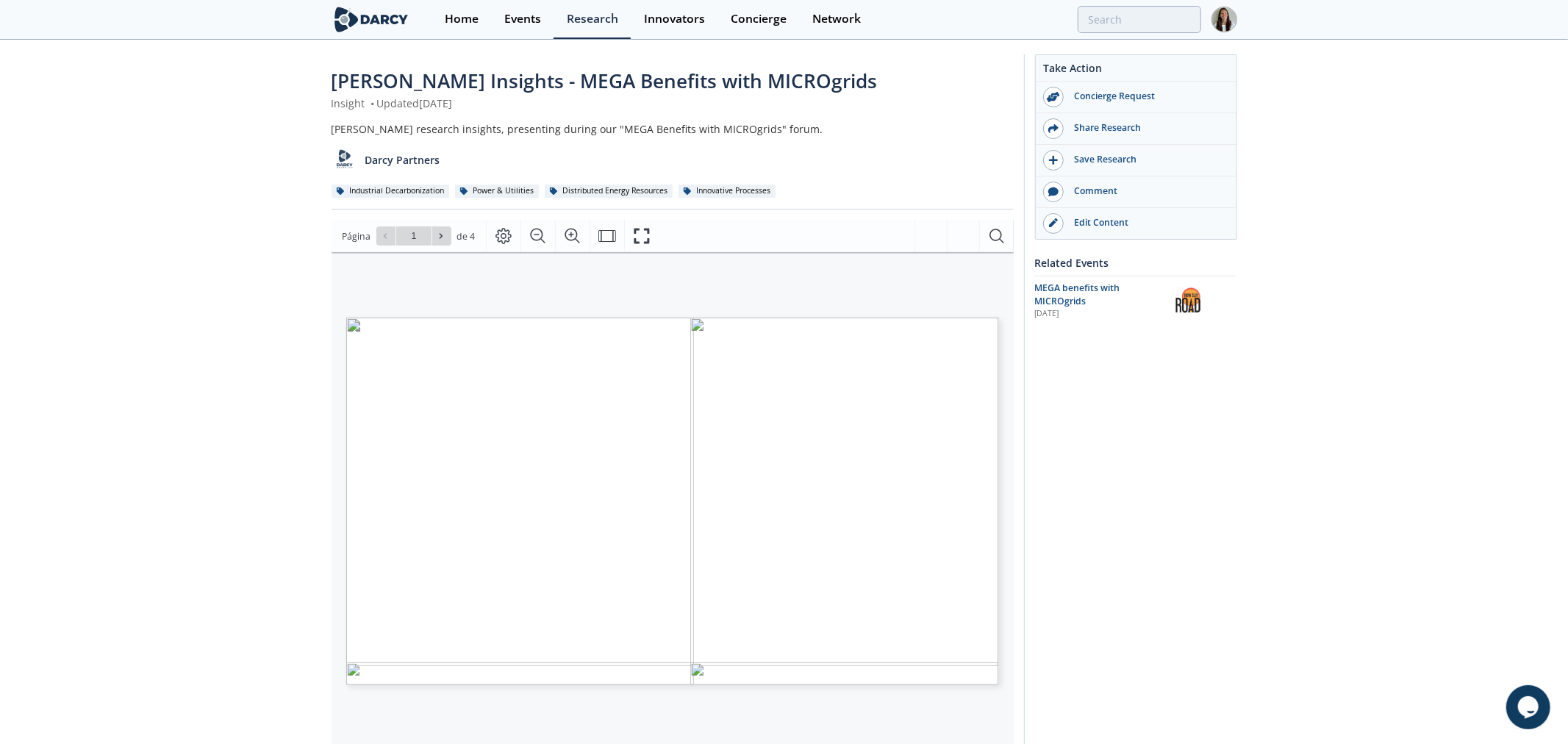
type input "2"
click at [642, 243] on icon "Fullscreen" at bounding box center [642, 236] width 15 height 15
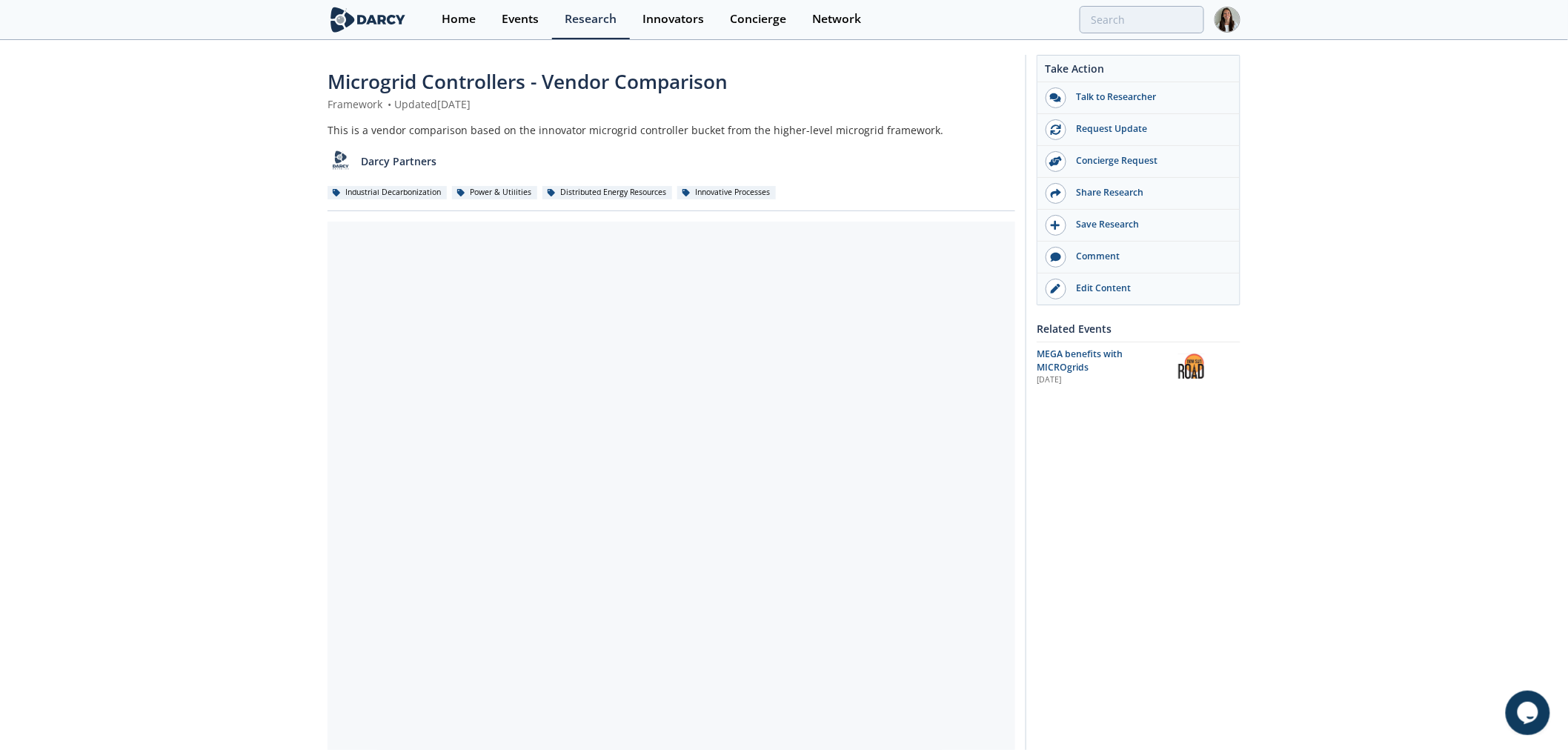
click at [284, 280] on div "Microgrid Controllers - Vendor Comparison Framework • Updated [DATE] This is a …" at bounding box center [784, 463] width 1568 height 843
